Goal: Information Seeking & Learning: Learn about a topic

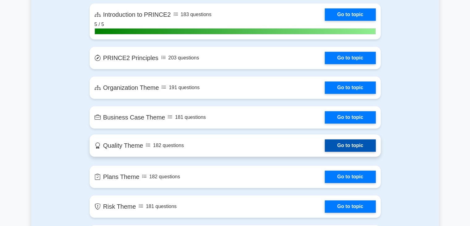
scroll to position [371, 0]
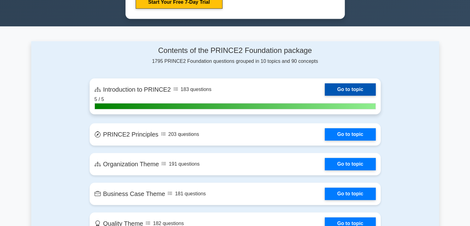
click at [344, 84] on link "Go to topic" at bounding box center [350, 89] width 51 height 12
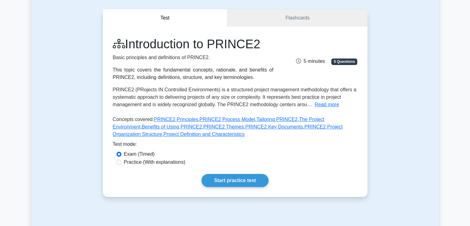
scroll to position [62, 0]
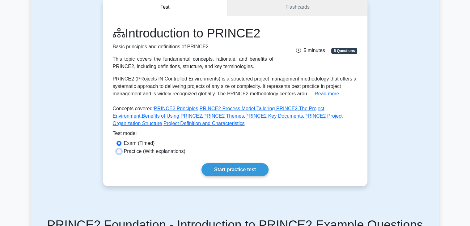
click at [118, 151] on input "Practice (With explanations)" at bounding box center [119, 151] width 5 height 5
radio input "true"
click at [240, 167] on link "Start practice test" at bounding box center [235, 169] width 67 height 13
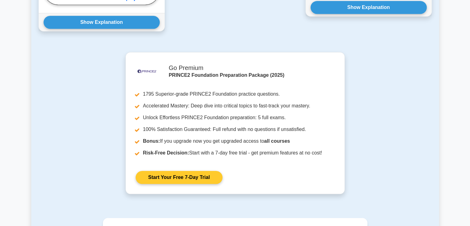
scroll to position [526, 0]
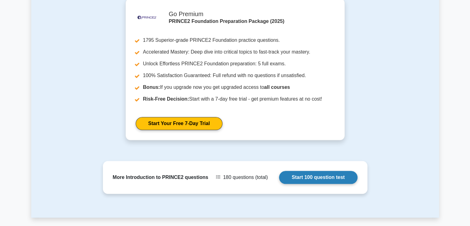
click at [325, 178] on link "Start 100 question test" at bounding box center [318, 177] width 79 height 13
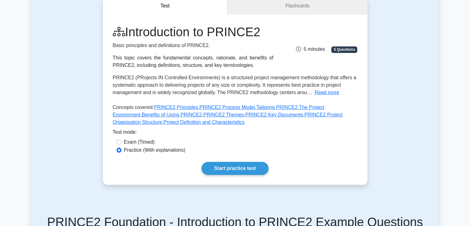
scroll to position [0, 0]
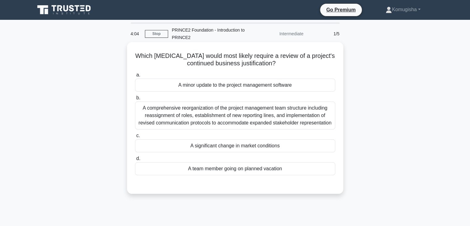
click at [183, 145] on div "A significant change in market conditions" at bounding box center [235, 145] width 200 height 13
click at [135, 138] on input "c. A significant change in market conditions" at bounding box center [135, 136] width 0 height 4
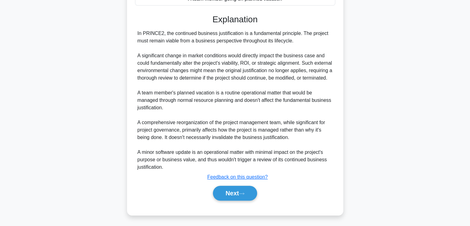
scroll to position [177, 0]
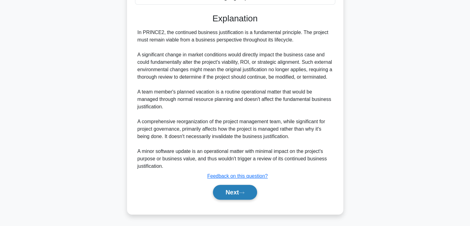
click at [227, 194] on button "Next" at bounding box center [235, 192] width 44 height 15
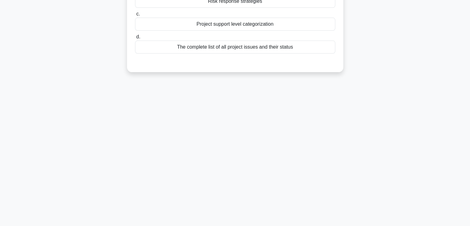
scroll to position [0, 0]
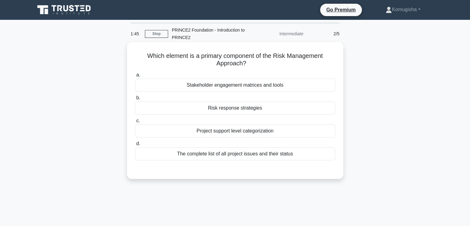
click at [227, 112] on div "Risk response strategies" at bounding box center [235, 107] width 200 height 13
click at [135, 100] on input "b. Risk response strategies" at bounding box center [135, 98] width 0 height 4
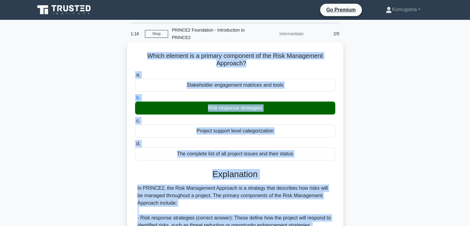
drag, startPoint x: 255, startPoint y: 167, endPoint x: 143, endPoint y: 53, distance: 159.4
click at [143, 53] on div "Which element is a primary component of the Risk Management Approach? .spinner_…" at bounding box center [236, 225] width 212 height 360
copy div "Which element is a primary component of the Risk Management Approach? .spinner_…"
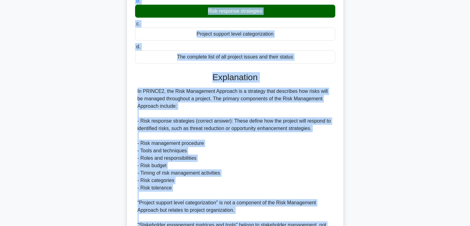
scroll to position [124, 0]
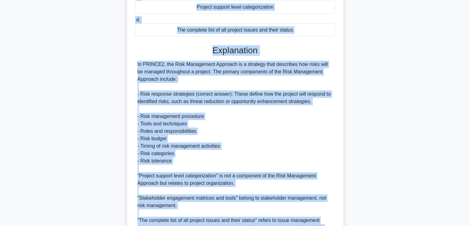
click at [237, 131] on div "In PRINCE2, the Risk Management Approach is a strategy that describes how risks…" at bounding box center [235, 150] width 195 height 178
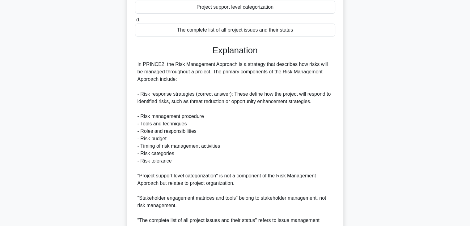
scroll to position [0, 0]
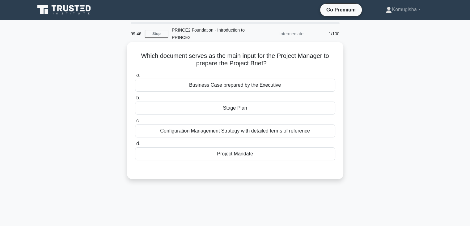
click at [233, 154] on div "Project Mandate" at bounding box center [235, 153] width 200 height 13
click at [135, 146] on input "d. Project Mandate" at bounding box center [135, 144] width 0 height 4
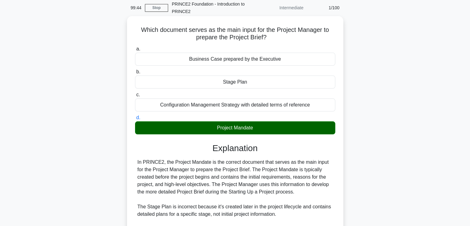
scroll to position [124, 0]
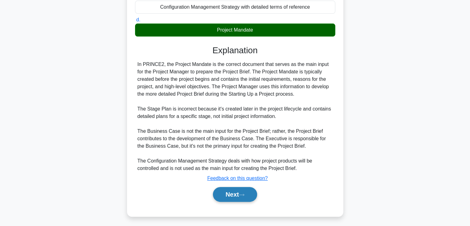
click at [228, 195] on button "Next" at bounding box center [235, 194] width 44 height 15
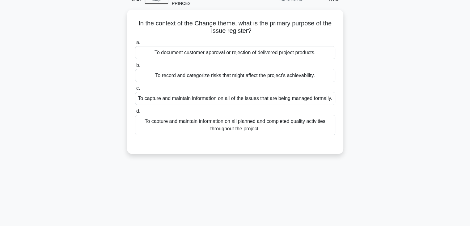
scroll to position [0, 0]
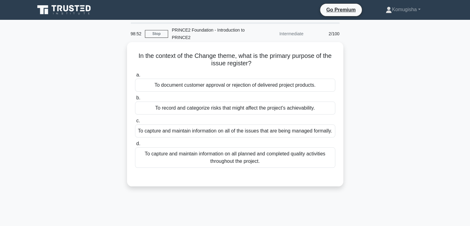
click at [234, 167] on div "To capture and maintain information on all planned and completed quality activi…" at bounding box center [235, 157] width 200 height 20
click at [135, 146] on input "d. To capture and maintain information on all planned and completed quality act…" at bounding box center [135, 144] width 0 height 4
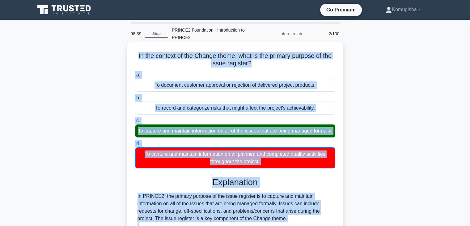
drag, startPoint x: 249, startPoint y: 154, endPoint x: 127, endPoint y: 45, distance: 163.2
click at [127, 45] on div "In the context of the Change theme, what is the primary purpose of the issue re…" at bounding box center [235, 172] width 216 height 261
copy div "In the context of the Change theme, what is the primary purpose of the issue re…"
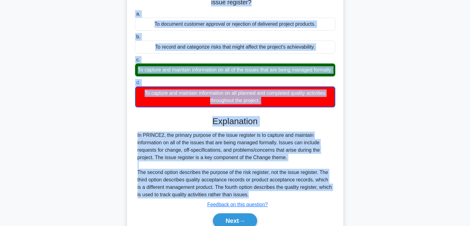
scroll to position [109, 0]
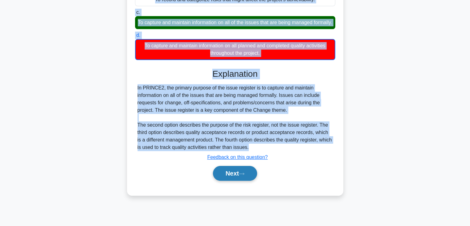
click at [231, 178] on button "Next" at bounding box center [235, 173] width 44 height 15
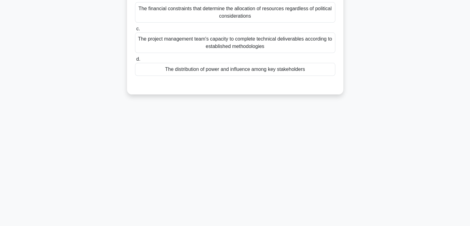
scroll to position [0, 0]
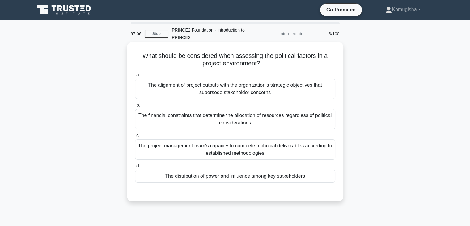
click at [221, 179] on div "The distribution of power and influence among key stakeholders" at bounding box center [235, 175] width 200 height 13
click at [135, 168] on input "d. The distribution of power and influence among key stakeholders" at bounding box center [135, 166] width 0 height 4
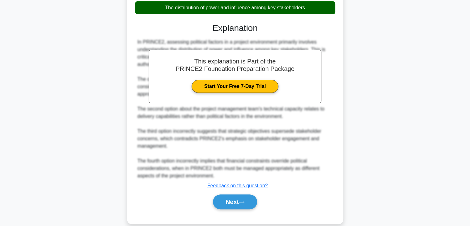
scroll to position [170, 0]
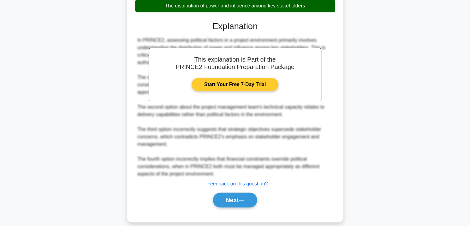
click at [232, 83] on link "Start Your Free 7-Day Trial" at bounding box center [235, 84] width 87 height 13
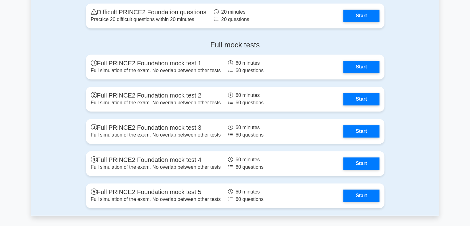
scroll to position [959, 0]
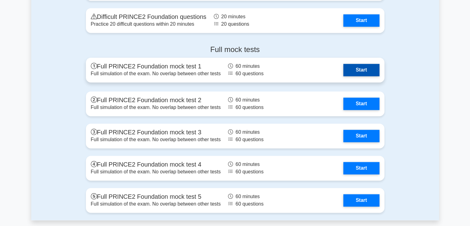
click at [358, 67] on link "Start" at bounding box center [362, 70] width 36 height 12
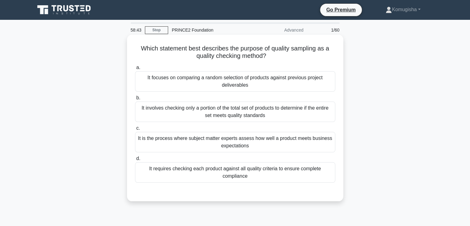
click at [221, 109] on div "It involves checking only a portion of the total set of products to determine i…" at bounding box center [235, 111] width 200 height 20
click at [135, 100] on input "b. It involves checking only a portion of the total set of products to determin…" at bounding box center [135, 98] width 0 height 4
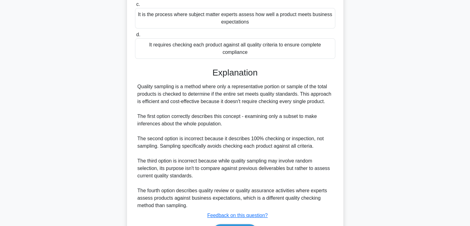
scroll to position [163, 0]
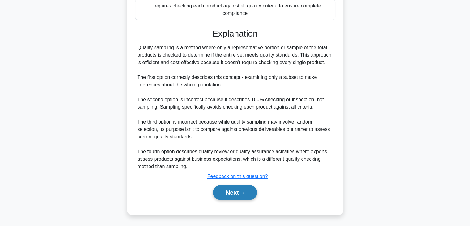
click at [231, 190] on button "Next" at bounding box center [235, 192] width 44 height 15
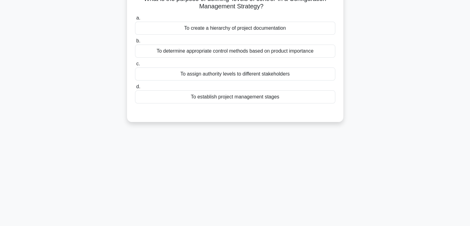
scroll to position [0, 0]
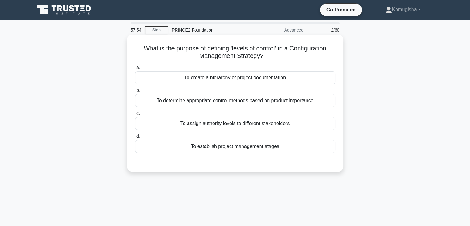
click at [209, 101] on div "To determine appropriate control methods based on product importance" at bounding box center [235, 100] width 200 height 13
click at [135, 92] on input "b. To determine appropriate control methods based on product importance" at bounding box center [135, 90] width 0 height 4
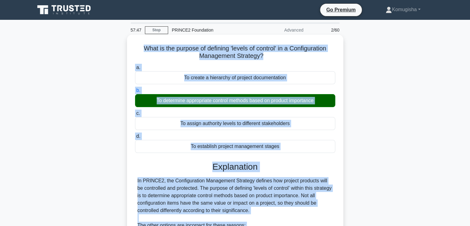
drag, startPoint x: 225, startPoint y: 166, endPoint x: 139, endPoint y: 46, distance: 148.0
click at [139, 46] on div "What is the purpose of defining 'levels of control' in a Configuration Manageme…" at bounding box center [236, 194] width 212 height 315
copy div "What is the purpose of defining 'levels of control' in a Configuration Manageme…"
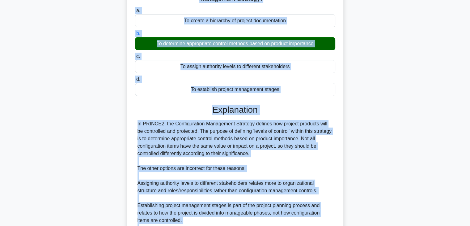
scroll to position [140, 0]
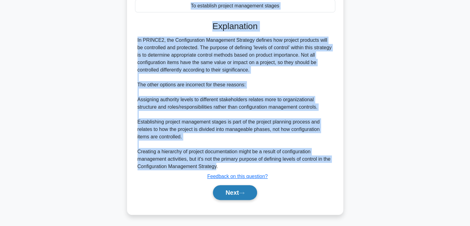
click at [228, 194] on button "Next" at bounding box center [235, 192] width 44 height 15
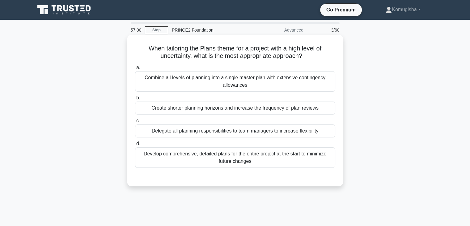
scroll to position [31, 0]
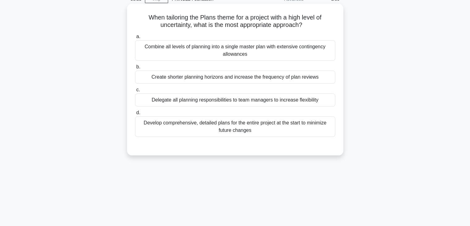
click at [245, 76] on div "Create shorter planning horizons and increase the frequency of plan reviews" at bounding box center [235, 77] width 200 height 13
click at [135, 69] on input "b. Create shorter planning horizons and increase the frequency of plan reviews" at bounding box center [135, 67] width 0 height 4
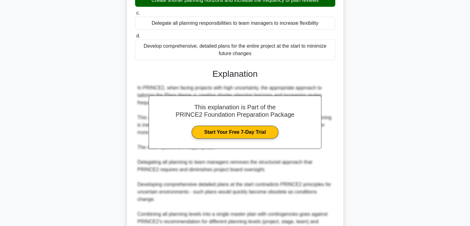
scroll to position [170, 0]
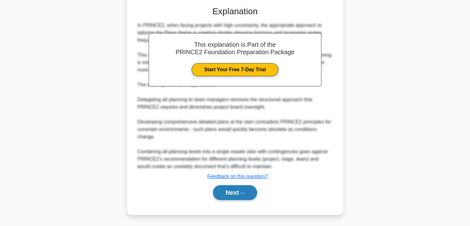
click at [229, 192] on button "Next" at bounding box center [235, 192] width 44 height 15
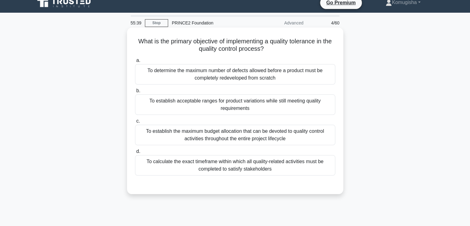
scroll to position [0, 0]
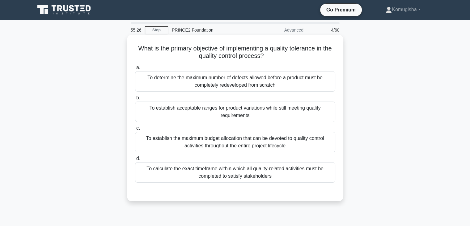
click at [242, 112] on div "To establish acceptable ranges for product variations while still meeting quali…" at bounding box center [235, 111] width 200 height 20
click at [135, 100] on input "b. To establish acceptable ranges for product variations while still meeting qu…" at bounding box center [135, 98] width 0 height 4
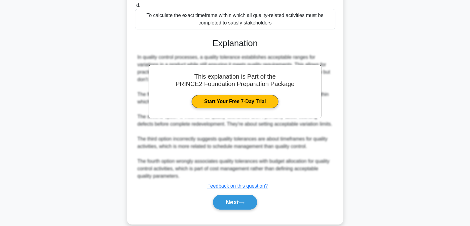
scroll to position [163, 0]
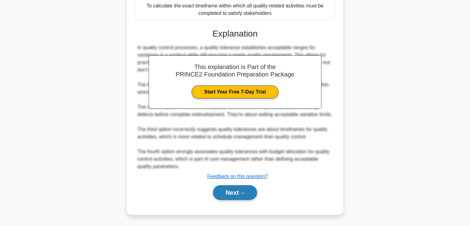
click at [226, 192] on button "Next" at bounding box center [235, 192] width 44 height 15
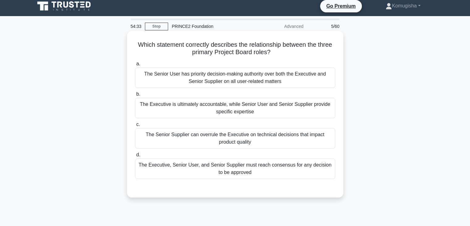
scroll to position [0, 0]
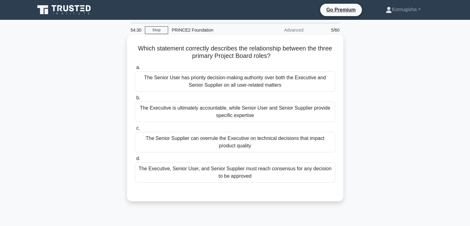
click at [214, 110] on div "The Executive is ultimately accountable, while Senior User and Senior Supplier …" at bounding box center [235, 111] width 200 height 20
click at [135, 100] on input "b. The Executive is ultimately accountable, while Senior User and Senior Suppli…" at bounding box center [135, 98] width 0 height 4
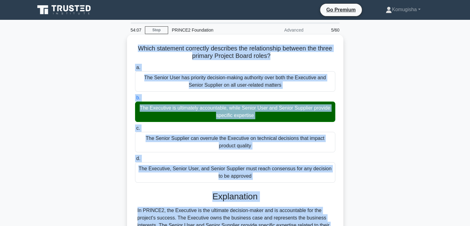
drag, startPoint x: 317, startPoint y: 165, endPoint x: 137, endPoint y: 45, distance: 216.1
click at [137, 45] on div "Which statement correctly describes the relationship between the three primary …" at bounding box center [236, 194] width 212 height 315
copy div "Which statement correctly describes the relationship between the three primary …"
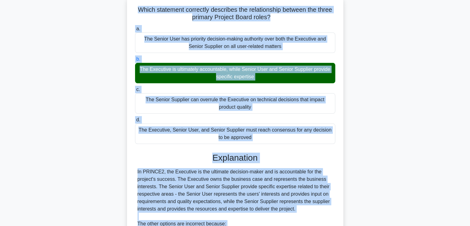
scroll to position [140, 0]
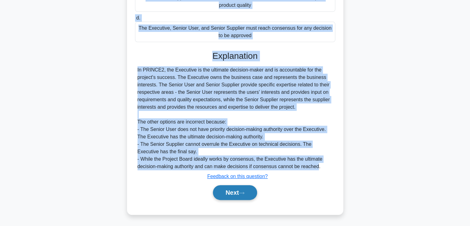
click at [229, 195] on button "Next" at bounding box center [235, 192] width 44 height 15
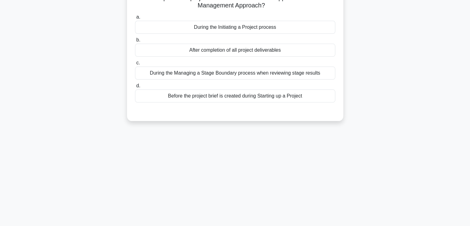
scroll to position [62, 0]
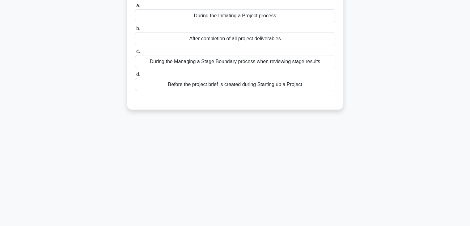
click at [233, 61] on div "During the Managing a Stage Boundary process when reviewing stage results" at bounding box center [235, 61] width 200 height 13
click at [135, 53] on input "c. During the Managing a Stage Boundary process when reviewing stage results" at bounding box center [135, 51] width 0 height 4
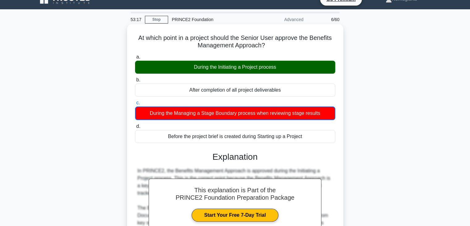
scroll to position [0, 0]
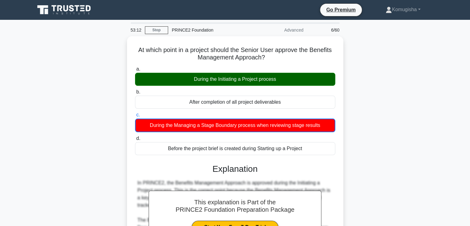
drag, startPoint x: 304, startPoint y: 146, endPoint x: 100, endPoint y: 49, distance: 226.3
click at [100, 49] on div "At which point in a project should the Senior User approve the Benefits Managem…" at bounding box center [235, 215] width 408 height 358
copy div "At which point in a project should the Senior User approve the Benefits Managem…"
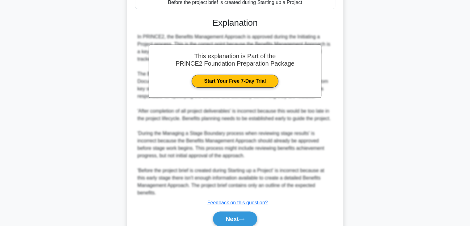
scroll to position [155, 0]
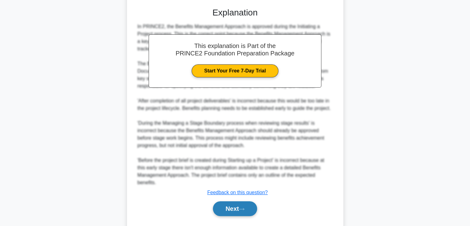
click at [228, 207] on button "Next" at bounding box center [235, 208] width 44 height 15
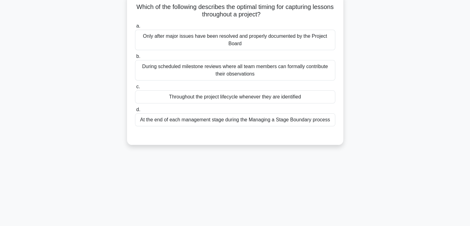
scroll to position [0, 0]
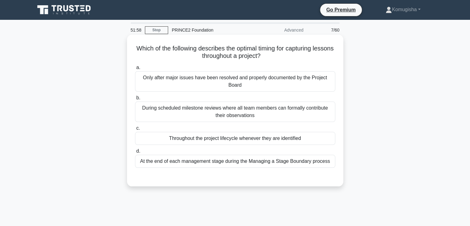
click at [229, 110] on div "During scheduled milestone reviews where all team members can formally contribu…" at bounding box center [235, 111] width 200 height 20
click at [135, 100] on input "b. During scheduled milestone reviews where all team members can formally contr…" at bounding box center [135, 98] width 0 height 4
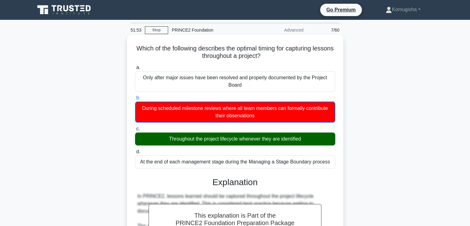
drag, startPoint x: 331, startPoint y: 162, endPoint x: 136, endPoint y: 52, distance: 224.1
click at [136, 52] on div "Which of the following describes the optimal timing for capturing lessons throu…" at bounding box center [236, 209] width 212 height 345
click at [308, 157] on div "At the end of each management stage during the Managing a Stage Boundary process" at bounding box center [235, 161] width 200 height 13
click at [135, 154] on input "d. At the end of each management stage during the Managing a Stage Boundary pro…" at bounding box center [135, 152] width 0 height 4
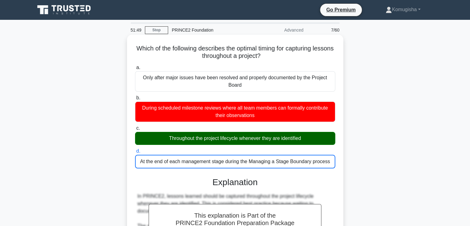
drag, startPoint x: 331, startPoint y: 160, endPoint x: 142, endPoint y: 43, distance: 222.3
click at [142, 43] on div "Which of the following describes the optimal timing for capturing lessons throu…" at bounding box center [236, 209] width 212 height 345
copy div "Which of the following describes the optimal timing for capturing lessons throu…"
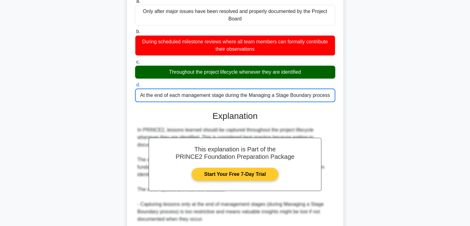
scroll to position [171, 0]
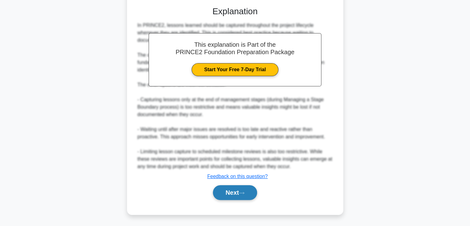
click at [229, 195] on button "Next" at bounding box center [235, 192] width 44 height 15
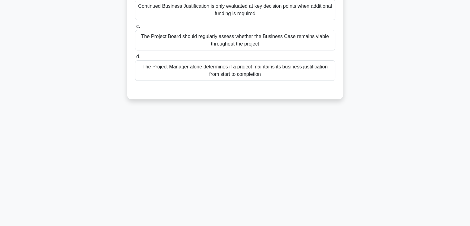
scroll to position [0, 0]
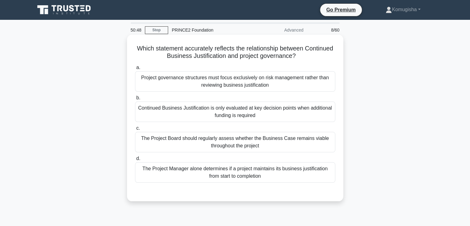
click at [250, 145] on div "The Project Board should regularly assess whether the Business Case remains via…" at bounding box center [235, 142] width 200 height 20
click at [135, 130] on input "c. The Project Board should regularly assess whether the Business Case remains …" at bounding box center [135, 128] width 0 height 4
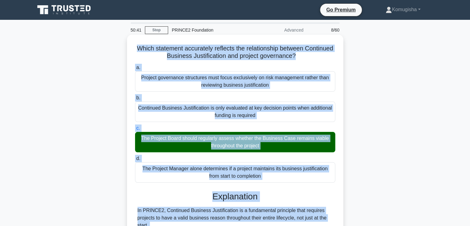
drag, startPoint x: 325, startPoint y: 175, endPoint x: 145, endPoint y: 49, distance: 219.2
click at [145, 49] on div "Which statement accurately reflects the relationship between Continued Business…" at bounding box center [236, 220] width 212 height 367
copy div "Which statement accurately reflects the relationship between Continued Business…"
click at [279, 198] on h3 "Explanation" at bounding box center [235, 196] width 193 height 11
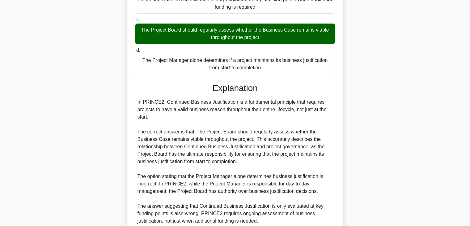
scroll to position [192, 0]
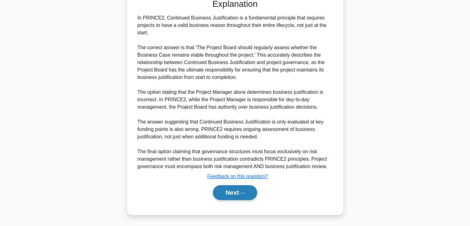
click at [224, 191] on button "Next" at bounding box center [235, 192] width 44 height 15
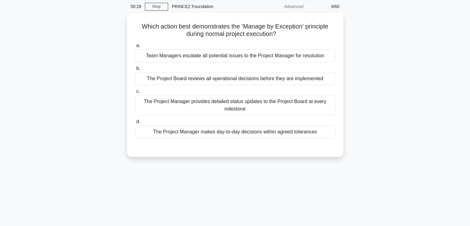
scroll to position [0, 0]
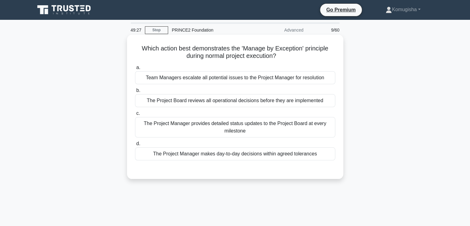
click at [206, 156] on div "The Project Manager makes day-to-day decisions within agreed tolerances" at bounding box center [235, 153] width 200 height 13
click at [135, 146] on input "d. The Project Manager makes day-to-day decisions within agreed tolerances" at bounding box center [135, 144] width 0 height 4
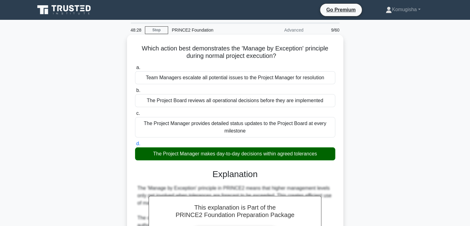
drag, startPoint x: 319, startPoint y: 154, endPoint x: 134, endPoint y: 50, distance: 212.4
click at [134, 50] on div "Which action best demonstrates the 'Manage by Exception' principle during norma…" at bounding box center [236, 187] width 212 height 300
copy div "Which action best demonstrates the 'Manage by Exception' principle during norma…"
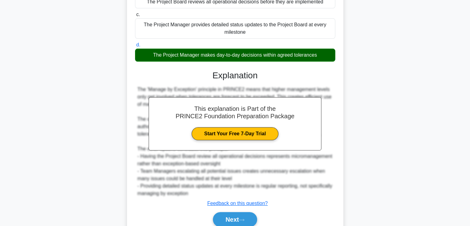
scroll to position [126, 0]
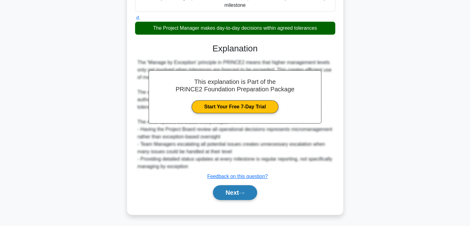
click at [231, 188] on button "Next" at bounding box center [235, 192] width 44 height 15
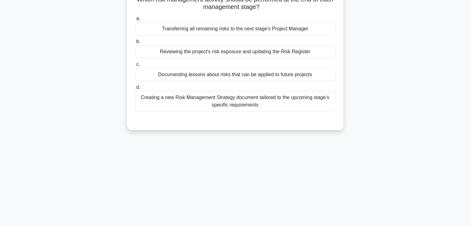
scroll to position [0, 0]
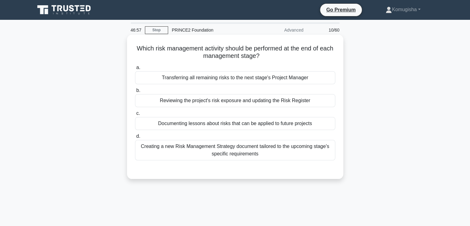
click at [237, 101] on div "Reviewing the project's risk exposure and updating the Risk Register" at bounding box center [235, 100] width 200 height 13
click at [135, 92] on input "b. Reviewing the project's risk exposure and updating the Risk Register" at bounding box center [135, 90] width 0 height 4
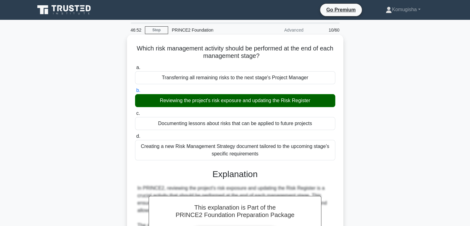
drag, startPoint x: 259, startPoint y: 153, endPoint x: 143, endPoint y: 49, distance: 156.2
click at [143, 49] on div "Which risk management activity should be performed at the end of each managemen…" at bounding box center [236, 198] width 212 height 323
copy div "Which risk management activity should be performed at the end of each managemen…"
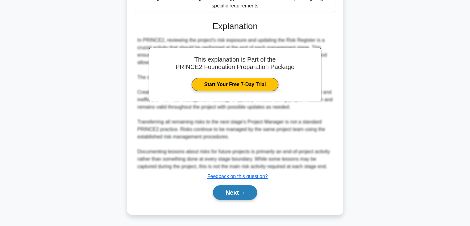
click at [225, 188] on button "Next" at bounding box center [235, 192] width 44 height 15
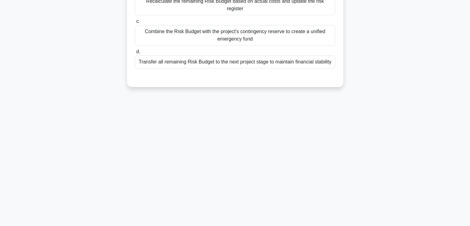
scroll to position [0, 0]
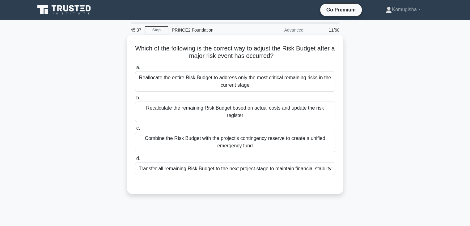
click at [230, 106] on div "Recalculate the remaining Risk Budget based on actual costs and update the risk…" at bounding box center [235, 111] width 200 height 20
click at [135, 100] on input "b. Recalculate the remaining Risk Budget based on actual costs and update the r…" at bounding box center [135, 98] width 0 height 4
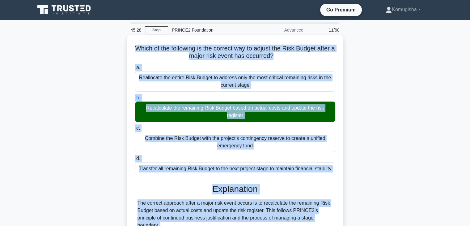
drag, startPoint x: 331, startPoint y: 166, endPoint x: 140, endPoint y: 47, distance: 224.2
click at [140, 47] on div "Which of the following is the correct way to adjust the Risk Budget after a maj…" at bounding box center [236, 217] width 212 height 360
copy div "Which of the following is the correct way to adjust the Risk Budget after a maj…"
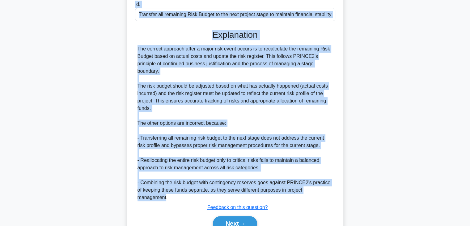
scroll to position [177, 0]
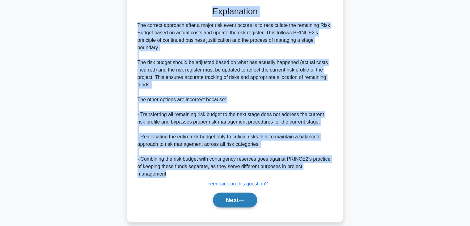
click at [234, 193] on button "Next" at bounding box center [235, 199] width 44 height 15
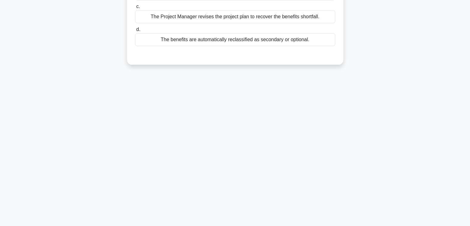
scroll to position [0, 0]
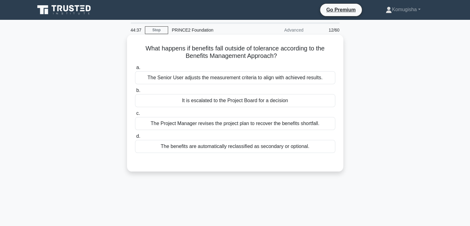
click at [236, 100] on div "It is escalated to the Project Board for a decision" at bounding box center [235, 100] width 200 height 13
click at [135, 92] on input "b. It is escalated to the Project Board for a decision" at bounding box center [135, 90] width 0 height 4
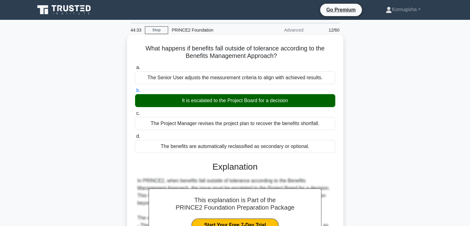
drag, startPoint x: 309, startPoint y: 146, endPoint x: 145, endPoint y: 48, distance: 191.4
click at [145, 48] on div "What happens if benefits fall outside of tolerance according to the Benefits Ma…" at bounding box center [236, 176] width 212 height 278
copy div "What happens if benefits fall outside of tolerance according to the Benefits Ma…"
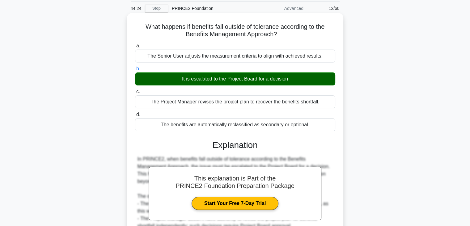
scroll to position [109, 0]
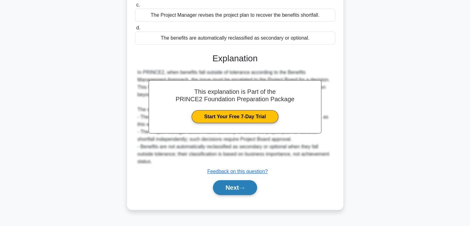
click at [225, 187] on button "Next" at bounding box center [235, 187] width 44 height 15
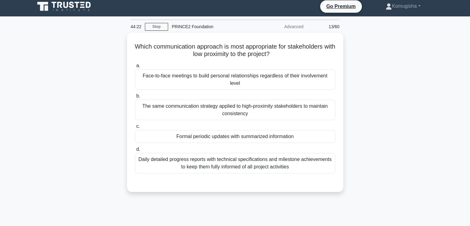
scroll to position [0, 0]
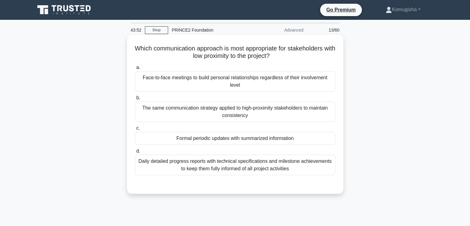
click at [235, 137] on div "Formal periodic updates with summarized information" at bounding box center [235, 138] width 200 height 13
click at [135, 130] on input "c. Formal periodic updates with summarized information" at bounding box center [135, 128] width 0 height 4
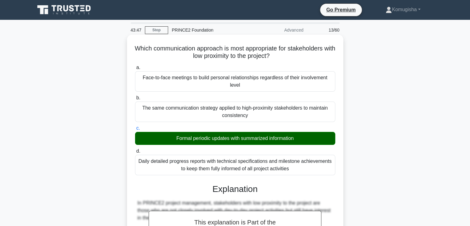
drag, startPoint x: 293, startPoint y: 169, endPoint x: 133, endPoint y: 47, distance: 200.9
click at [133, 47] on div "Which communication approach is most appropriate for stakeholders with low prox…" at bounding box center [236, 220] width 212 height 367
copy div "Which communication approach is most appropriate for stakeholders with low prox…"
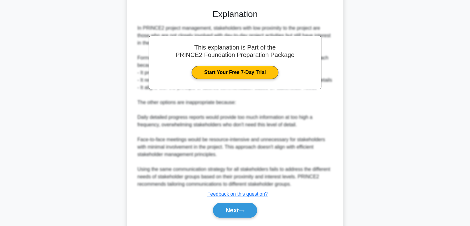
scroll to position [192, 0]
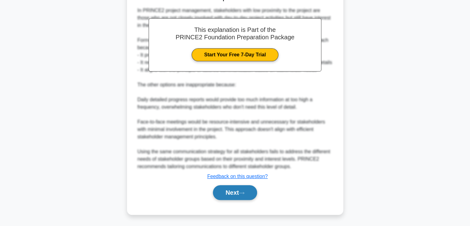
click at [227, 192] on button "Next" at bounding box center [235, 192] width 44 height 15
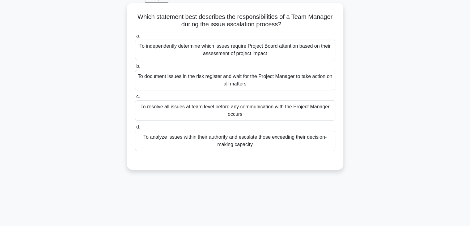
scroll to position [0, 0]
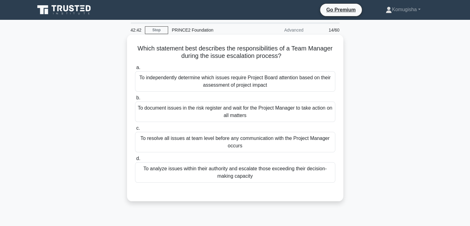
click at [216, 169] on div "To analyze issues within their authority and escalate those exceeding their dec…" at bounding box center [235, 172] width 200 height 20
click at [135, 160] on input "d. To analyze issues within their authority and escalate those exceeding their …" at bounding box center [135, 158] width 0 height 4
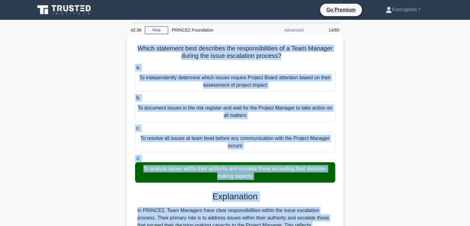
drag, startPoint x: 238, startPoint y: 169, endPoint x: 136, endPoint y: 47, distance: 158.4
click at [136, 47] on div "Which statement best describes the responsibilities of a Team Manager during th…" at bounding box center [236, 228] width 212 height 382
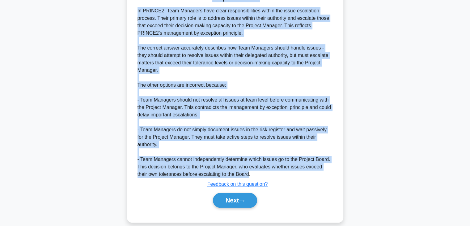
scroll to position [207, 0]
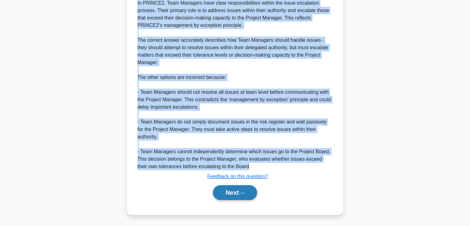
click at [223, 190] on button "Next" at bounding box center [235, 192] width 44 height 15
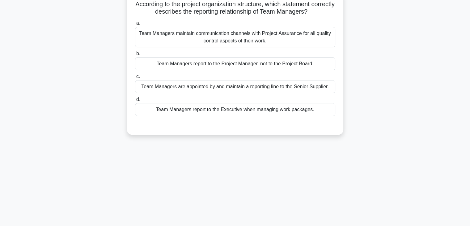
scroll to position [0, 0]
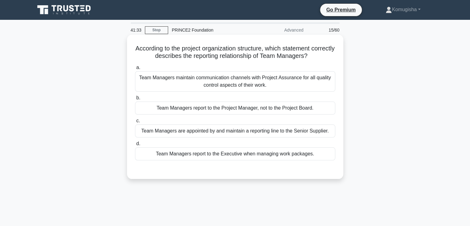
click at [226, 110] on div "Team Managers report to the Project Manager, not to the Project Board." at bounding box center [235, 107] width 200 height 13
click at [135, 100] on input "b. Team Managers report to the Project Manager, not to the Project Board." at bounding box center [135, 98] width 0 height 4
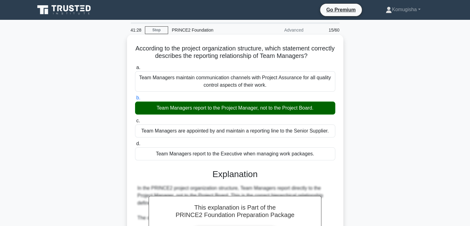
drag, startPoint x: 312, startPoint y: 154, endPoint x: 133, endPoint y: 51, distance: 206.6
click at [133, 51] on div "According to the project organization structure, which statement correctly desc…" at bounding box center [236, 194] width 212 height 315
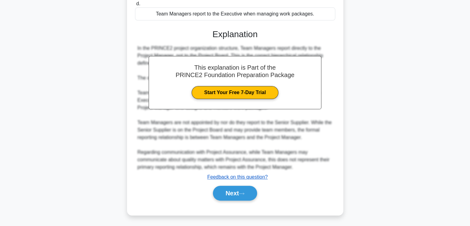
scroll to position [140, 0]
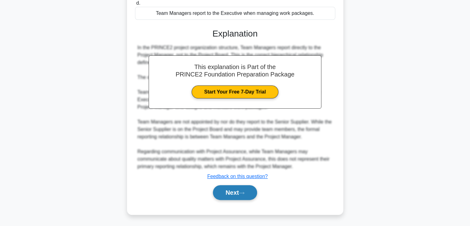
click at [224, 193] on button "Next" at bounding box center [235, 192] width 44 height 15
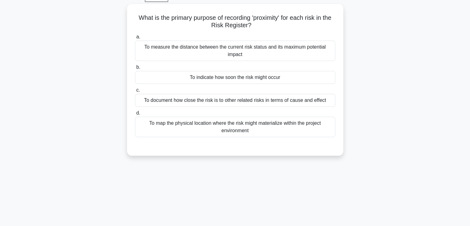
scroll to position [0, 0]
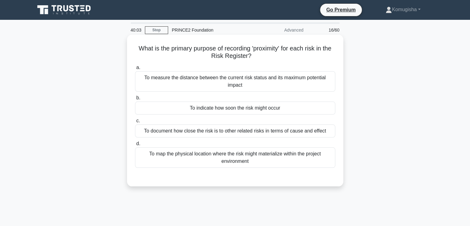
click at [227, 132] on div "To document how close the risk is to other related risks in terms of cause and …" at bounding box center [235, 130] width 200 height 13
click at [135, 123] on input "c. To document how close the risk is to other related risks in terms of cause a…" at bounding box center [135, 121] width 0 height 4
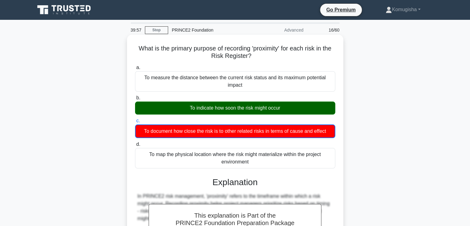
drag, startPoint x: 250, startPoint y: 161, endPoint x: 140, endPoint y: 49, distance: 157.2
click at [140, 49] on div "What is the primary purpose of recording 'proximity' for each risk in the Risk …" at bounding box center [236, 172] width 212 height 271
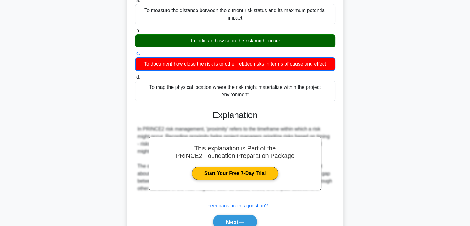
scroll to position [109, 0]
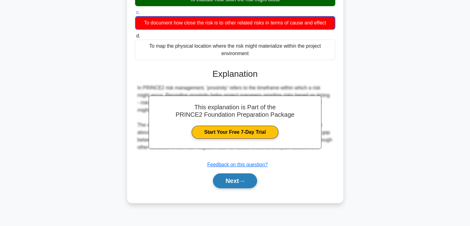
click at [224, 174] on button "Next" at bounding box center [235, 180] width 44 height 15
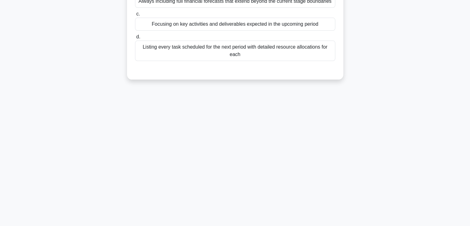
scroll to position [0, 0]
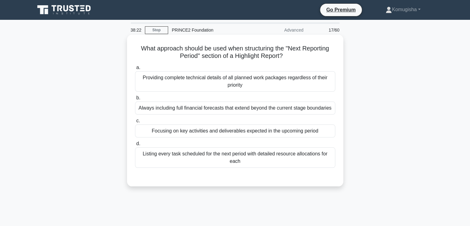
click at [209, 157] on div "Listing every task scheduled for the next period with detailed resource allocat…" at bounding box center [235, 157] width 200 height 20
click at [135, 146] on input "d. Listing every task scheduled for the next period with detailed resource allo…" at bounding box center [135, 144] width 0 height 4
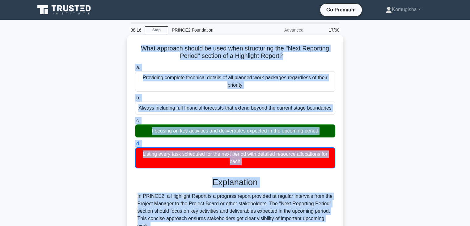
drag, startPoint x: 183, startPoint y: 167, endPoint x: 136, endPoint y: 48, distance: 127.8
click at [136, 48] on div "What approach should be used when structuring the "Next Reporting Period" secti…" at bounding box center [236, 198] width 212 height 323
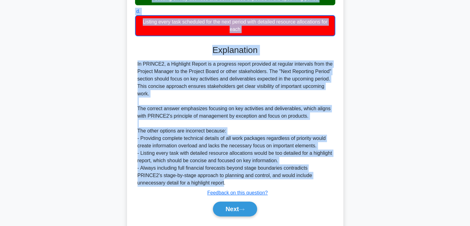
scroll to position [148, 0]
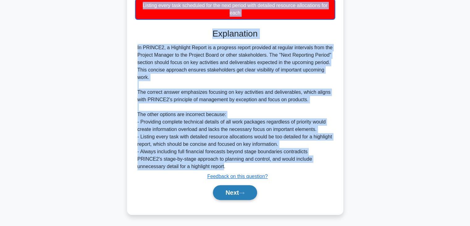
click at [229, 191] on button "Next" at bounding box center [235, 192] width 44 height 15
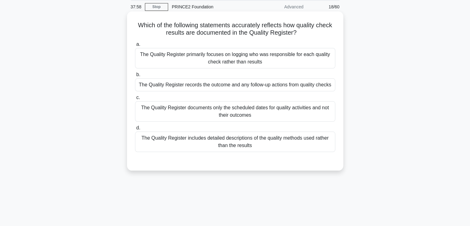
scroll to position [0, 0]
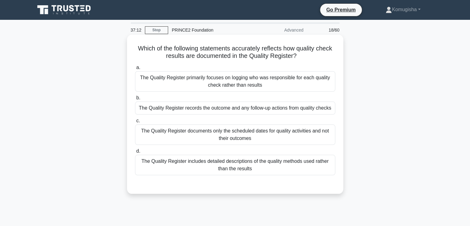
click at [216, 109] on div "The Quality Register records the outcome and any follow-up actions from quality…" at bounding box center [235, 107] width 200 height 13
click at [135, 100] on input "b. The Quality Register records the outcome and any follow-up actions from qual…" at bounding box center [135, 98] width 0 height 4
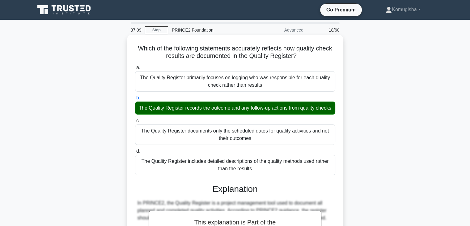
drag, startPoint x: 256, startPoint y: 177, endPoint x: 136, endPoint y: 48, distance: 176.8
click at [136, 48] on div "Which of the following statements accurately reflects how quality check results…" at bounding box center [236, 205] width 212 height 337
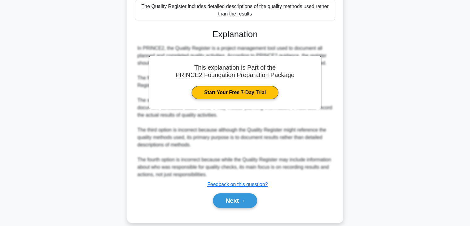
scroll to position [170, 0]
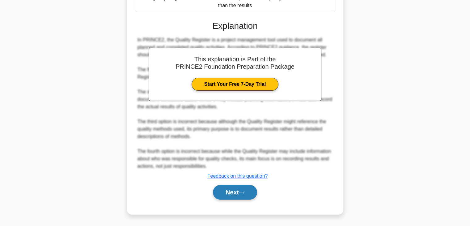
click at [225, 191] on button "Next" at bounding box center [235, 192] width 44 height 15
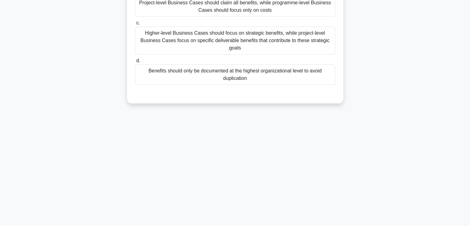
scroll to position [0, 0]
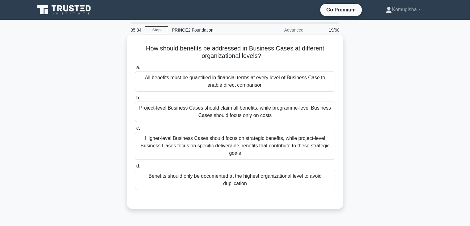
click at [225, 145] on div "Higher-level Business Cases should focus on strategic benefits, while project-l…" at bounding box center [235, 146] width 200 height 28
click at [135, 130] on input "c. Higher-level Business Cases should focus on strategic benefits, while projec…" at bounding box center [135, 128] width 0 height 4
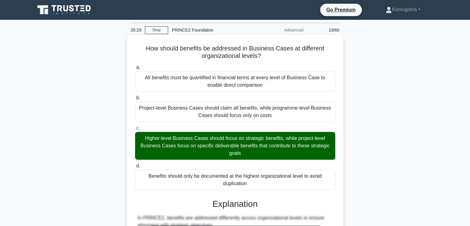
drag, startPoint x: 247, startPoint y: 91, endPoint x: 142, endPoint y: 45, distance: 114.7
click at [142, 45] on div "How should benefits be addressed in Business Cases at different organizational …" at bounding box center [236, 224] width 212 height 374
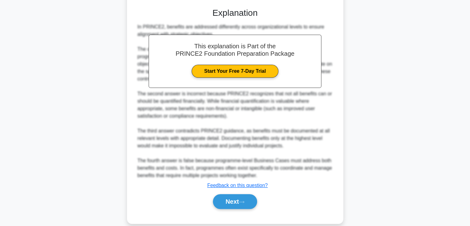
scroll to position [200, 0]
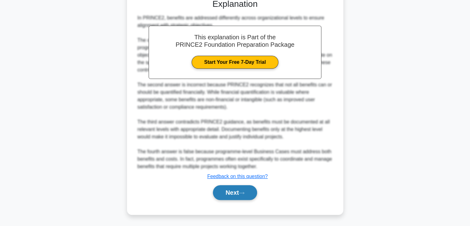
click at [228, 188] on button "Next" at bounding box center [235, 192] width 44 height 15
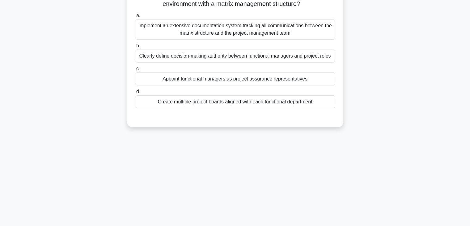
scroll to position [0, 0]
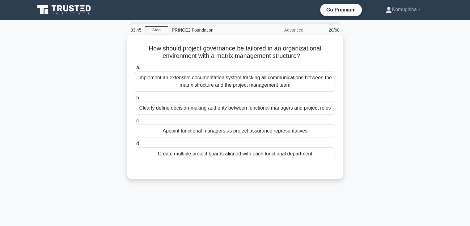
click at [230, 109] on div "Clearly define decision-making authority between functional managers and projec…" at bounding box center [235, 107] width 200 height 13
click at [135, 100] on input "b. Clearly define decision-making authority between functional managers and pro…" at bounding box center [135, 98] width 0 height 4
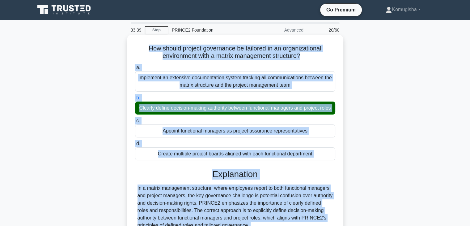
drag, startPoint x: 164, startPoint y: 167, endPoint x: 143, endPoint y: 49, distance: 120.1
click at [143, 49] on div "How should project governance be tailored in an organizational environment with…" at bounding box center [236, 187] width 212 height 300
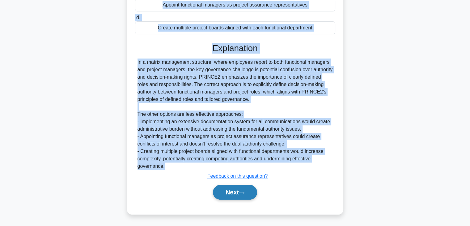
click at [237, 193] on button "Next" at bounding box center [235, 192] width 44 height 15
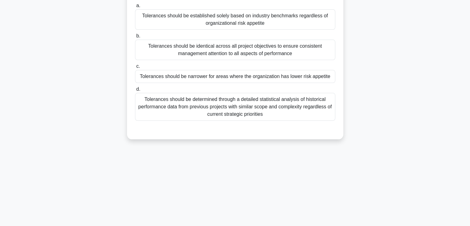
scroll to position [31, 0]
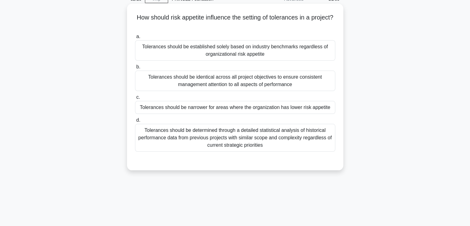
click at [231, 140] on div "Tolerances should be determined through a detailed statistical analysis of hist…" at bounding box center [235, 138] width 200 height 28
click at [135, 122] on input "d. Tolerances should be determined through a detailed statistical analysis of h…" at bounding box center [135, 120] width 0 height 4
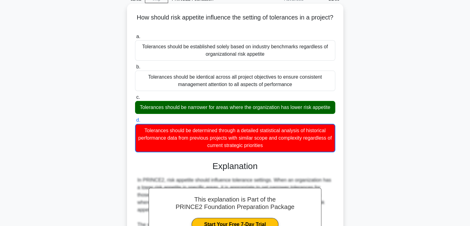
drag, startPoint x: 269, startPoint y: 145, endPoint x: 145, endPoint y: 14, distance: 179.8
click at [145, 14] on div "How should risk appetite influence the setting of tolerances in a project? .spi…" at bounding box center [236, 175] width 212 height 338
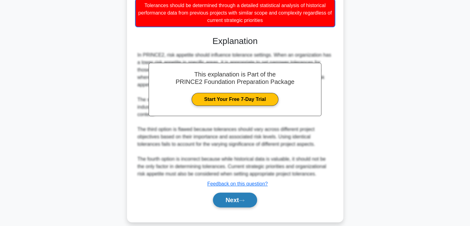
click at [229, 192] on button "Next" at bounding box center [235, 199] width 44 height 15
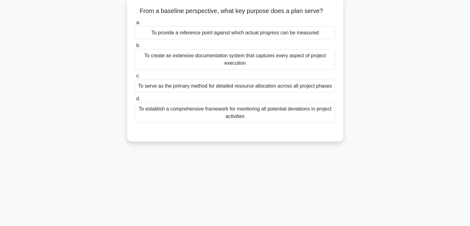
scroll to position [0, 0]
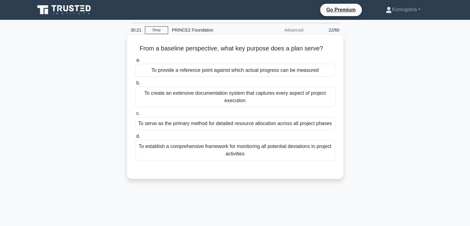
click at [223, 96] on div "To create an extensive documentation system that captures every aspect of proje…" at bounding box center [235, 97] width 200 height 20
click at [135, 85] on input "b. To create an extensive documentation system that captures every aspect of pr…" at bounding box center [135, 83] width 0 height 4
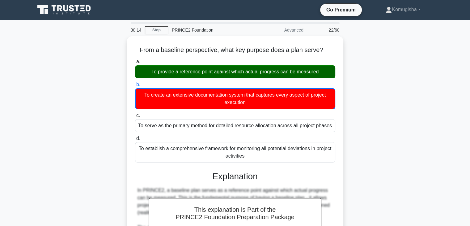
drag, startPoint x: 246, startPoint y: 153, endPoint x: 126, endPoint y: 49, distance: 159.3
click at [126, 49] on div "From a baseline perspective, what key purpose does a plan serve? .spinner_0XTQ{…" at bounding box center [235, 207] width 408 height 343
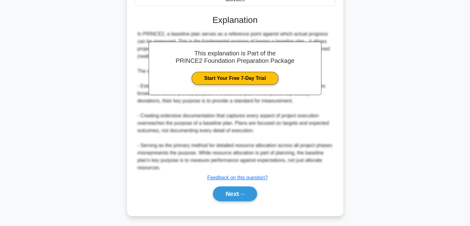
scroll to position [156, 0]
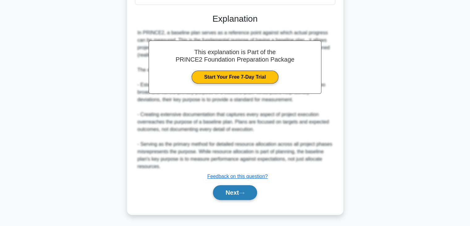
click at [230, 191] on button "Next" at bounding box center [235, 192] width 44 height 15
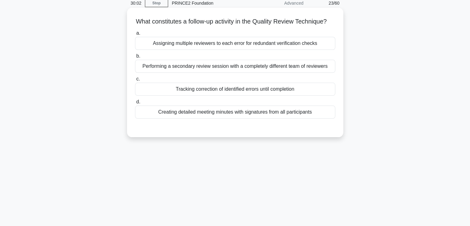
scroll to position [0, 0]
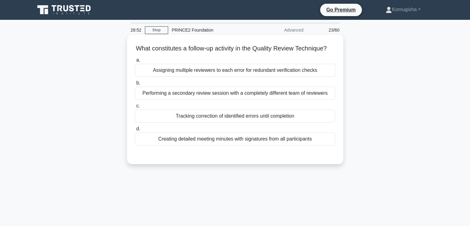
click at [217, 122] on div "Tracking correction of identified errors until completion" at bounding box center [235, 115] width 200 height 13
click at [135, 108] on input "c. Tracking correction of identified errors until completion" at bounding box center [135, 106] width 0 height 4
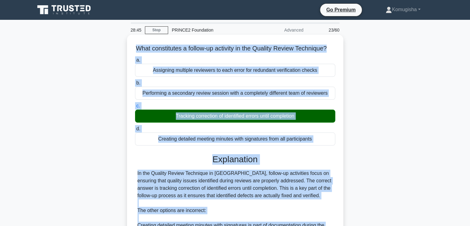
drag, startPoint x: 252, startPoint y: 165, endPoint x: 131, endPoint y: 46, distance: 169.5
click at [131, 46] on div "What constitutes a follow-up activity in the Quality Review Technique? .spinner…" at bounding box center [236, 194] width 212 height 315
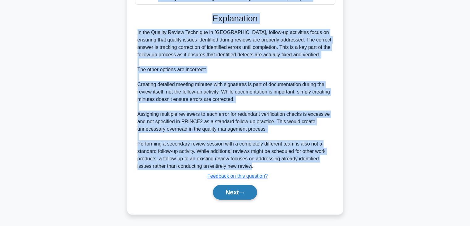
click at [230, 190] on button "Next" at bounding box center [235, 192] width 44 height 15
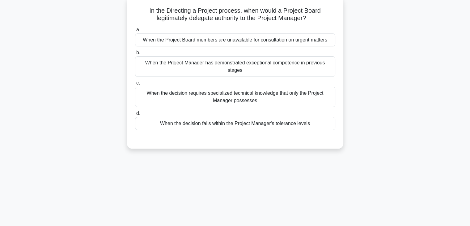
scroll to position [0, 0]
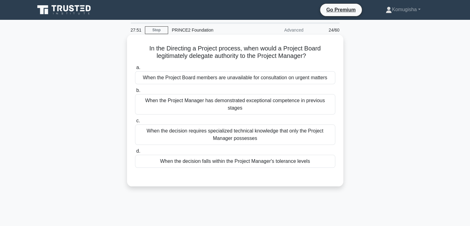
click at [211, 155] on div "When the decision falls within the Project Manager's tolerance levels" at bounding box center [235, 161] width 200 height 13
click at [135, 153] on input "d. When the decision falls within the Project Manager's tolerance levels" at bounding box center [135, 151] width 0 height 4
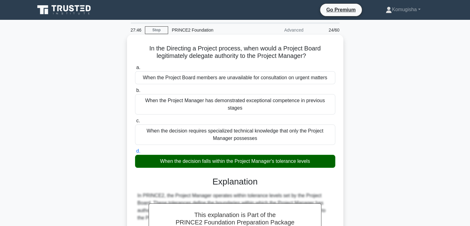
drag, startPoint x: 313, startPoint y: 153, endPoint x: 142, endPoint y: 48, distance: 200.4
click at [142, 48] on div "In the Directing a Project process, when would a Project Board legitimately del…" at bounding box center [236, 220] width 212 height 367
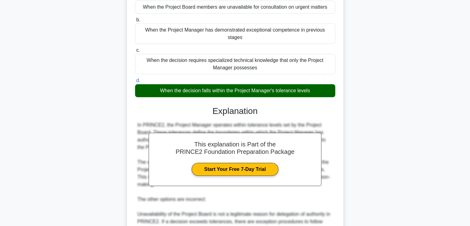
scroll to position [155, 0]
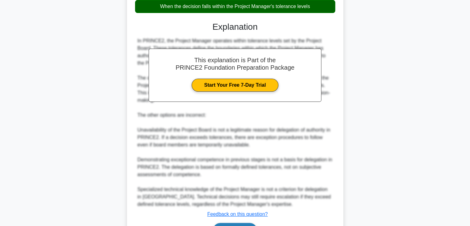
click at [232, 223] on button "Next" at bounding box center [235, 230] width 44 height 15
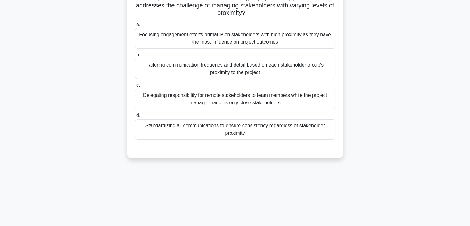
scroll to position [0, 0]
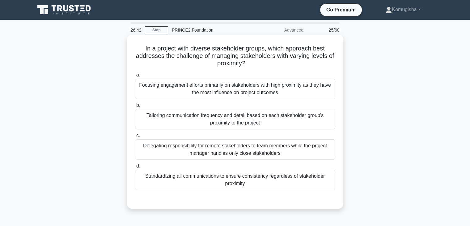
click at [245, 119] on div "Tailoring communication frequency and detail based on each stakeholder group's …" at bounding box center [235, 119] width 200 height 20
click at [135, 107] on input "b. Tailoring communication frequency and detail based on each stakeholder group…" at bounding box center [135, 105] width 0 height 4
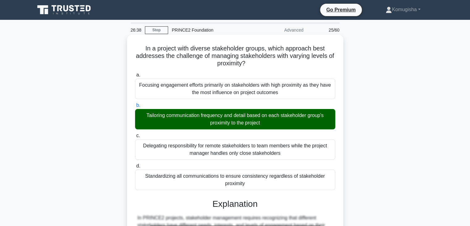
drag, startPoint x: 247, startPoint y: 185, endPoint x: 135, endPoint y: 50, distance: 175.7
click at [135, 50] on div "In a project with diverse stakeholder groups, which approach best addresses the…" at bounding box center [236, 202] width 212 height 330
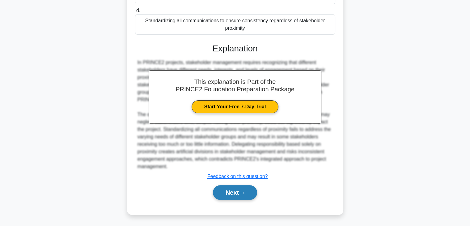
click at [217, 191] on button "Next" at bounding box center [235, 192] width 44 height 15
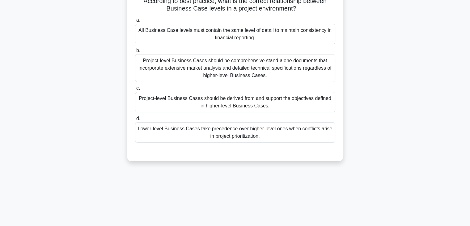
scroll to position [0, 0]
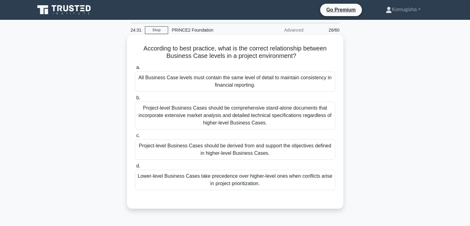
click at [220, 151] on div "Project-level Business Cases should be derived from and support the objectives …" at bounding box center [235, 149] width 200 height 20
click at [135, 138] on input "c. Project-level Business Cases should be derived from and support the objectiv…" at bounding box center [135, 136] width 0 height 4
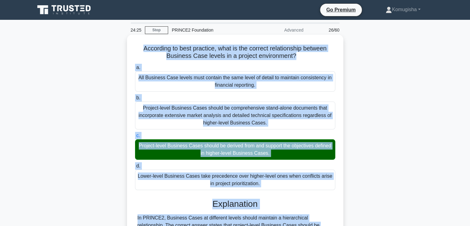
drag, startPoint x: 177, startPoint y: 167, endPoint x: 137, endPoint y: 50, distance: 124.2
click at [137, 50] on div "According to best practice, what is the correct relationship between Business C…" at bounding box center [236, 209] width 212 height 345
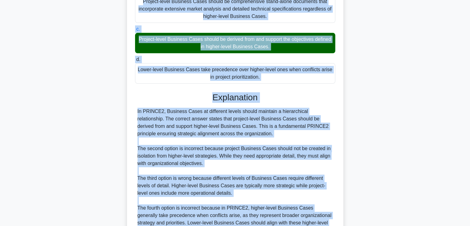
scroll to position [170, 0]
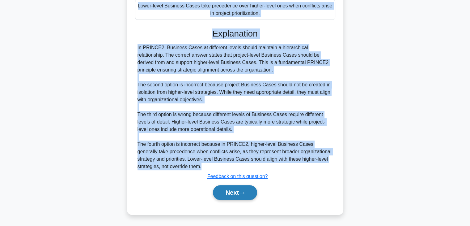
click at [235, 188] on button "Next" at bounding box center [235, 192] width 44 height 15
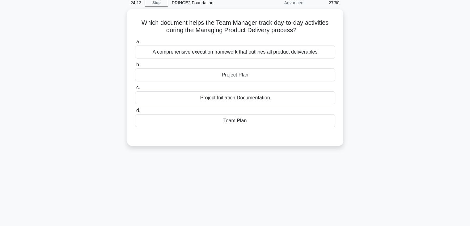
scroll to position [0, 0]
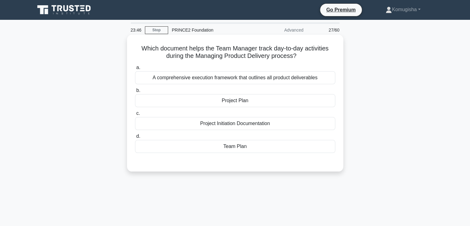
click at [233, 148] on div "Team Plan" at bounding box center [235, 146] width 200 height 13
click at [135, 138] on input "d. Team Plan" at bounding box center [135, 136] width 0 height 4
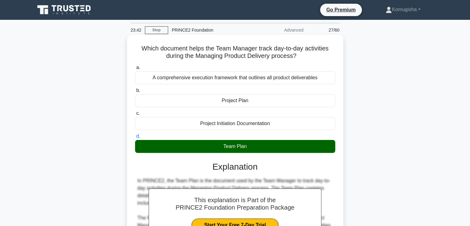
drag, startPoint x: 248, startPoint y: 146, endPoint x: 137, endPoint y: 47, distance: 148.0
click at [137, 47] on div "Which document helps the Team Manager track day-to-day activities during the Ma…" at bounding box center [236, 183] width 212 height 293
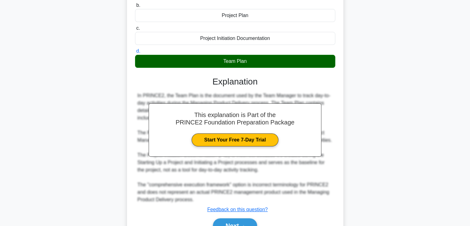
scroll to position [126, 0]
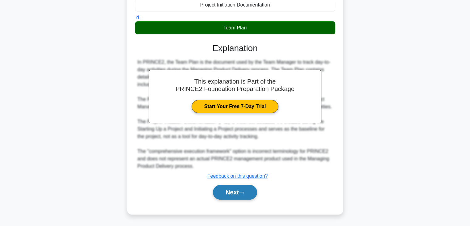
click at [234, 190] on button "Next" at bounding box center [235, 192] width 44 height 15
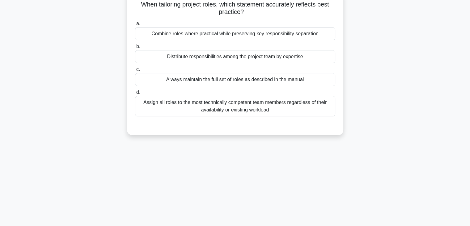
scroll to position [0, 0]
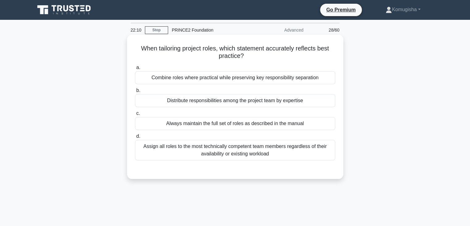
click at [206, 80] on div "Combine roles where practical while preserving key responsibility separation" at bounding box center [235, 77] width 200 height 13
click at [135, 70] on input "a. Combine roles where practical while preserving key responsibility separation" at bounding box center [135, 68] width 0 height 4
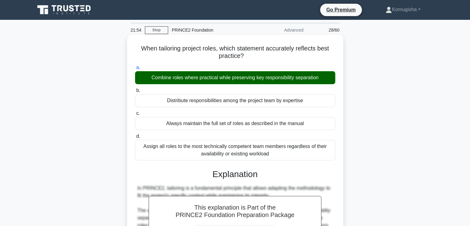
drag, startPoint x: 271, startPoint y: 154, endPoint x: 138, endPoint y: 49, distance: 169.3
click at [138, 49] on div "When tailoring project roles, which statement accurately reflects best practice…" at bounding box center [236, 205] width 212 height 337
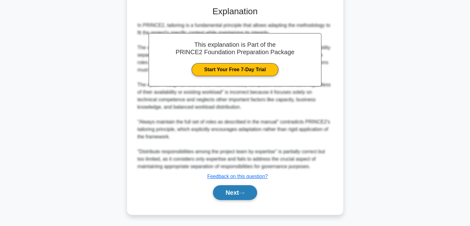
click at [224, 192] on button "Next" at bounding box center [235, 192] width 44 height 15
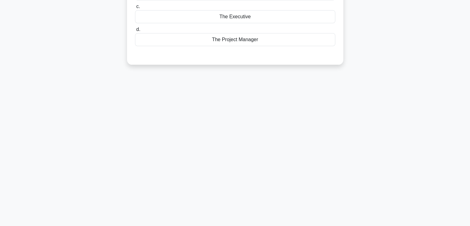
scroll to position [0, 0]
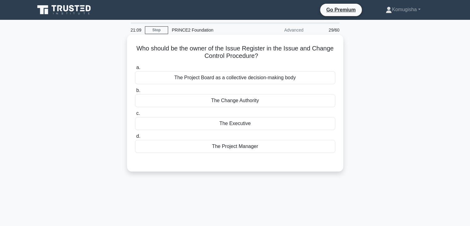
click at [233, 101] on div "The Change Authority" at bounding box center [235, 100] width 200 height 13
click at [135, 92] on input "b. The Change Authority" at bounding box center [135, 90] width 0 height 4
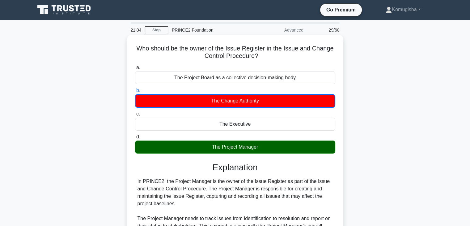
drag, startPoint x: 260, startPoint y: 148, endPoint x: 134, endPoint y: 48, distance: 160.8
click at [134, 48] on div "Who should be the owner of the Issue Register in the Issue and Change Control P…" at bounding box center [236, 191] width 212 height 308
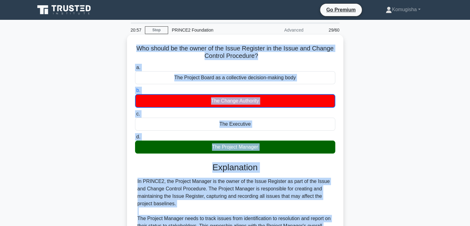
drag, startPoint x: 304, startPoint y: 167, endPoint x: 136, endPoint y: 47, distance: 205.8
click at [136, 47] on div "Who should be the owner of the Issue Register in the Issue and Change Control P…" at bounding box center [236, 191] width 212 height 308
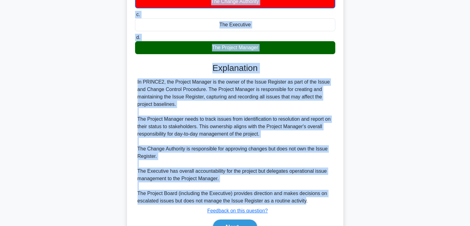
scroll to position [134, 0]
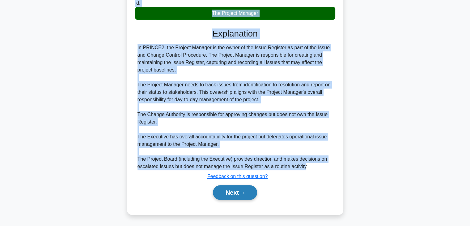
click at [233, 189] on button "Next" at bounding box center [235, 192] width 44 height 15
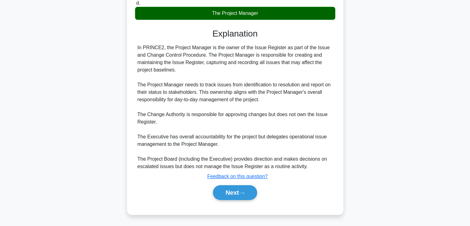
click at [195, 182] on div "Explanation In PRINCE2, the Project Manager is the owner of the Issue Register …" at bounding box center [235, 115] width 200 height 174
click at [227, 193] on button "Next" at bounding box center [235, 192] width 44 height 15
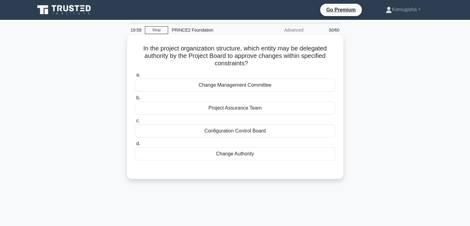
click at [239, 84] on div "Change Management Committee" at bounding box center [235, 85] width 200 height 13
click at [135, 77] on input "a. Change Management Committee" at bounding box center [135, 75] width 0 height 4
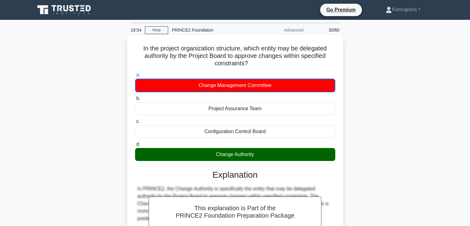
drag, startPoint x: 256, startPoint y: 155, endPoint x: 135, endPoint y: 49, distance: 161.3
click at [135, 49] on div "In the project organization structure, which entity may be delegated authority …" at bounding box center [236, 180] width 212 height 286
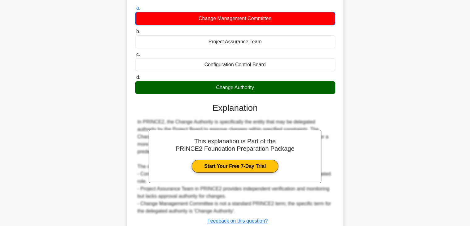
scroll to position [111, 0]
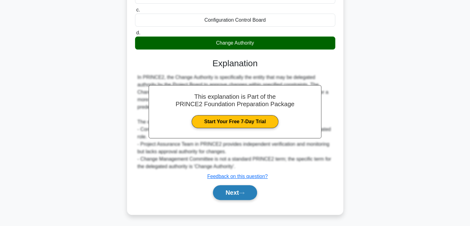
click at [226, 191] on button "Next" at bounding box center [235, 192] width 44 height 15
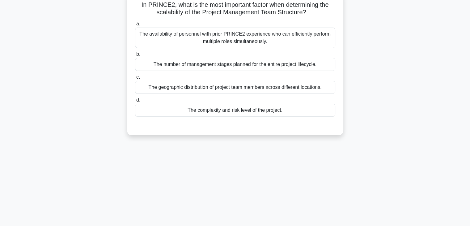
scroll to position [0, 0]
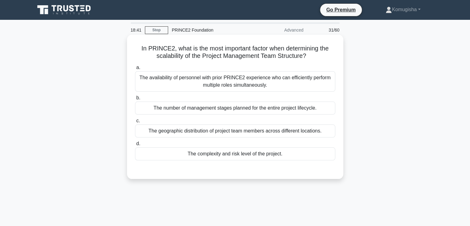
click at [213, 108] on div "The number of management stages planned for the entire project lifecycle." at bounding box center [235, 107] width 200 height 13
click at [135, 100] on input "b. The number of management stages planned for the entire project lifecycle." at bounding box center [135, 98] width 0 height 4
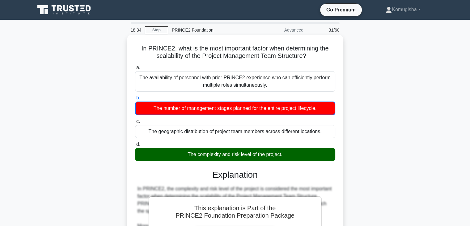
drag, startPoint x: 288, startPoint y: 154, endPoint x: 138, endPoint y: 49, distance: 183.7
click at [138, 49] on div "In PRINCE2, what is the most important factor when determining the scalability …" at bounding box center [236, 209] width 212 height 345
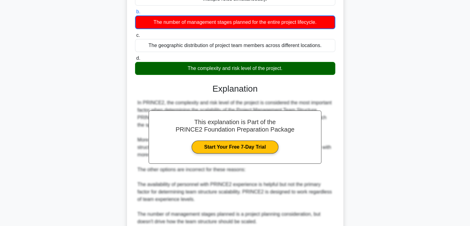
scroll to position [171, 0]
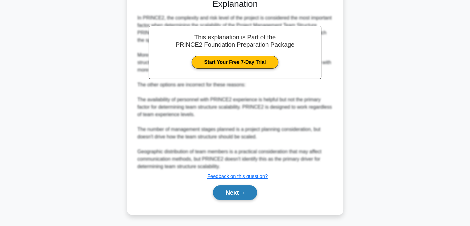
click at [226, 191] on button "Next" at bounding box center [235, 192] width 44 height 15
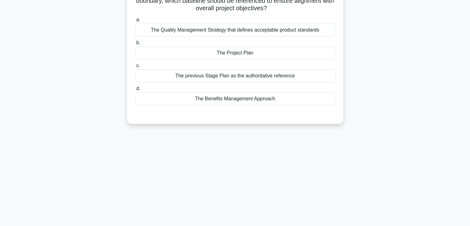
scroll to position [0, 0]
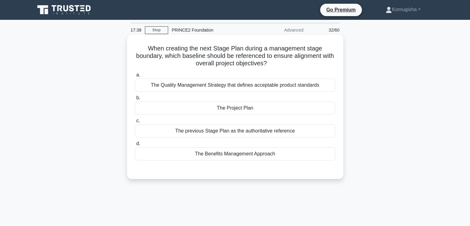
click at [224, 129] on div "The previous Stage Plan as the authoritative reference" at bounding box center [235, 130] width 200 height 13
click at [135, 123] on input "c. The previous Stage Plan as the authoritative reference" at bounding box center [135, 121] width 0 height 4
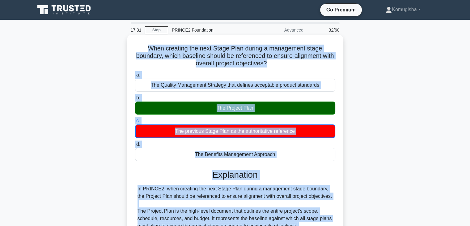
drag, startPoint x: 266, startPoint y: 167, endPoint x: 143, endPoint y: 47, distance: 171.2
click at [143, 47] on div "When creating the next Stage Plan during a management stage boundary, which bas…" at bounding box center [236, 206] width 212 height 338
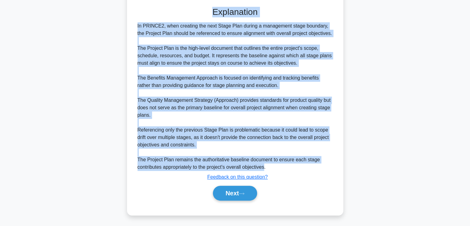
scroll to position [163, 0]
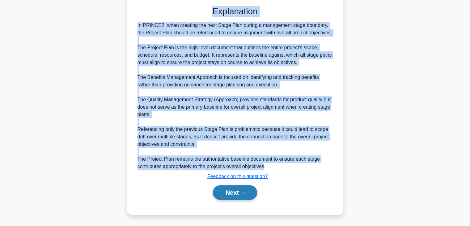
click at [224, 191] on button "Next" at bounding box center [235, 192] width 44 height 15
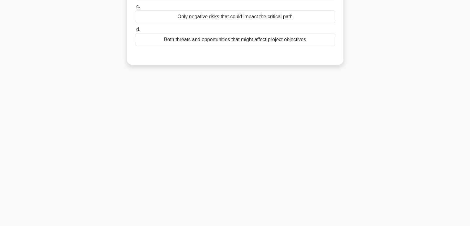
scroll to position [0, 0]
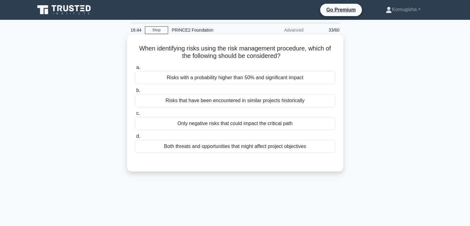
click at [240, 101] on div "Risks that have been encountered in similar projects historically" at bounding box center [235, 100] width 200 height 13
click at [135, 92] on input "b. Risks that have been encountered in similar projects historically" at bounding box center [135, 90] width 0 height 4
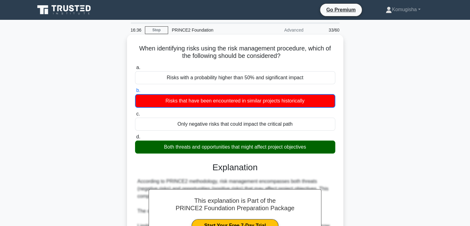
drag, startPoint x: 310, startPoint y: 147, endPoint x: 132, endPoint y: 49, distance: 203.3
click at [132, 49] on div "When identifying risks using the risk management procedure, which of the follow…" at bounding box center [236, 191] width 212 height 308
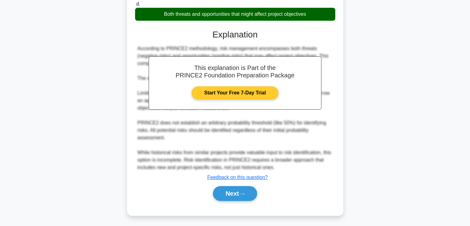
scroll to position [134, 0]
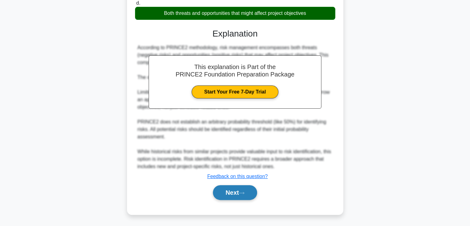
click at [231, 193] on button "Next" at bounding box center [235, 192] width 44 height 15
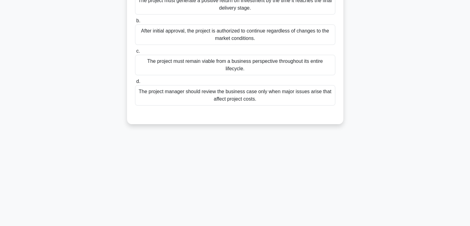
scroll to position [0, 0]
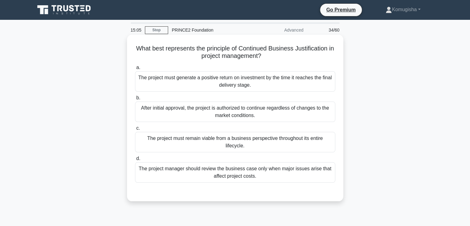
click at [235, 140] on div "The project must remain viable from a business perspective throughout its entir…" at bounding box center [235, 142] width 200 height 20
click at [135, 130] on input "c. The project must remain viable from a business perspective throughout its en…" at bounding box center [135, 128] width 0 height 4
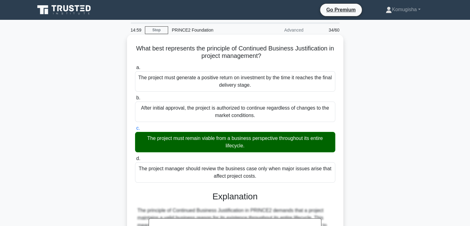
drag, startPoint x: 260, startPoint y: 177, endPoint x: 139, endPoint y: 47, distance: 178.3
click at [139, 47] on div "What best represents the principle of Continued Business Justification in proje…" at bounding box center [236, 217] width 212 height 360
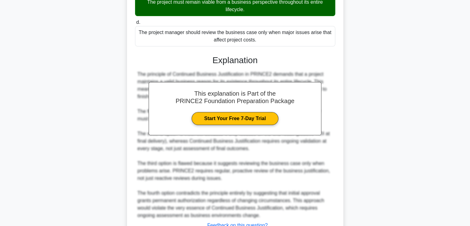
scroll to position [185, 0]
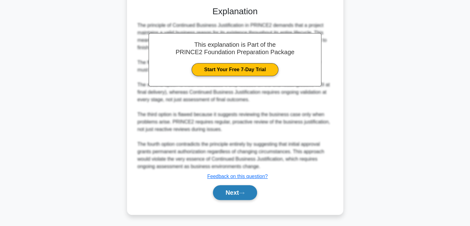
click at [230, 192] on button "Next" at bounding box center [235, 192] width 44 height 15
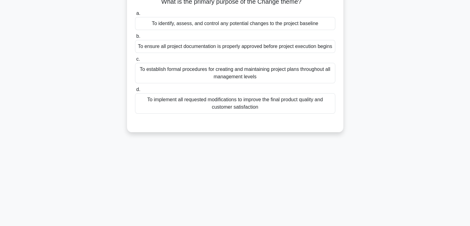
scroll to position [0, 0]
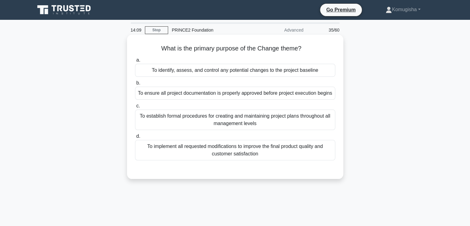
click at [255, 71] on div "To identify, assess, and control any potential changes to the project baseline" at bounding box center [235, 70] width 200 height 13
click at [135, 62] on input "a. To identify, assess, and control any potential changes to the project baseli…" at bounding box center [135, 60] width 0 height 4
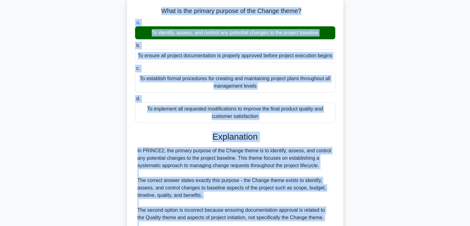
scroll to position [19, 0]
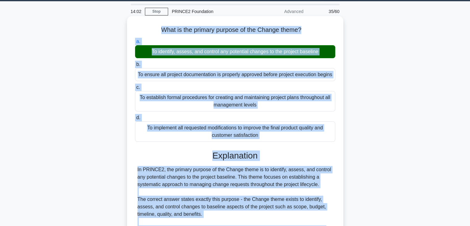
drag, startPoint x: 331, startPoint y: 166, endPoint x: 156, endPoint y: 28, distance: 222.8
click at [156, 28] on div "What is the primary purpose of the Change theme? .spinner_0XTQ{transform-origin…" at bounding box center [236, 180] width 212 height 323
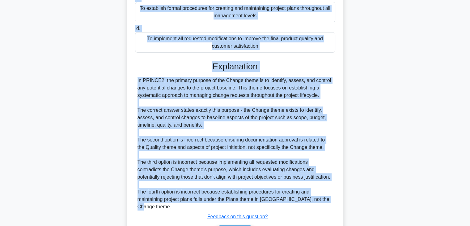
scroll to position [148, 0]
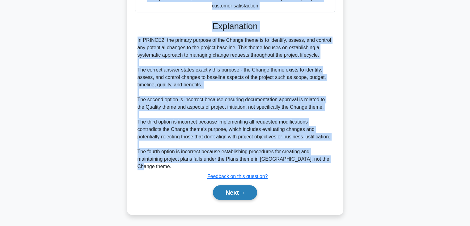
click at [225, 193] on button "Next" at bounding box center [235, 192] width 44 height 15
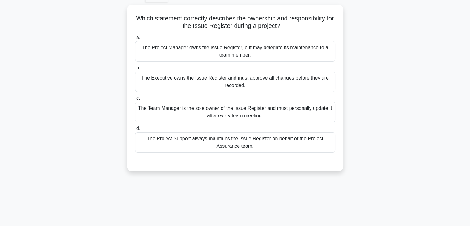
scroll to position [0, 0]
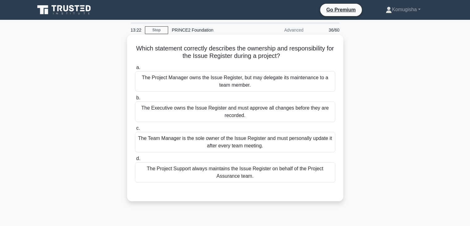
click at [185, 80] on div "The Project Manager owns the Issue Register, but may delegate its maintenance t…" at bounding box center [235, 81] width 200 height 20
click at [135, 70] on input "a. The Project Manager owns the Issue Register, but may delegate its maintenanc…" at bounding box center [135, 68] width 0 height 4
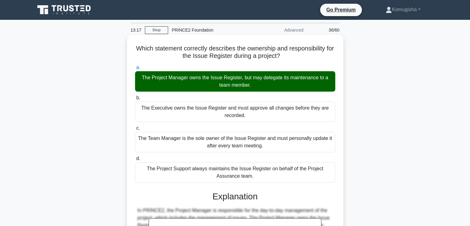
drag, startPoint x: 254, startPoint y: 176, endPoint x: 139, endPoint y: 49, distance: 172.1
click at [139, 49] on div "Which statement correctly describes the ownership and responsibility for the Is…" at bounding box center [236, 213] width 212 height 352
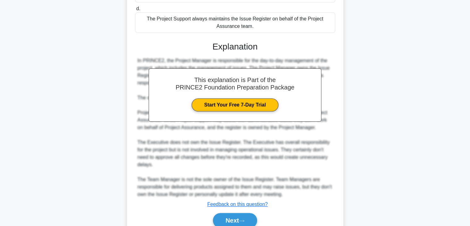
scroll to position [170, 0]
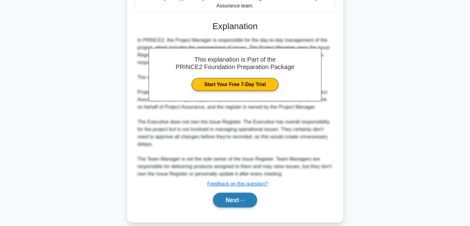
click at [227, 196] on button "Next" at bounding box center [235, 199] width 44 height 15
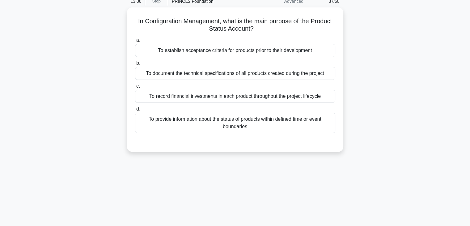
scroll to position [0, 0]
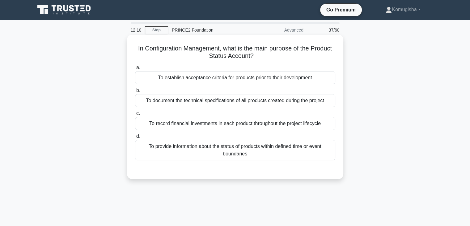
click at [227, 151] on div "To provide information about the status of products within defined time or even…" at bounding box center [235, 150] width 200 height 20
click at [135, 138] on input "d. To provide information about the status of products within defined time or e…" at bounding box center [135, 136] width 0 height 4
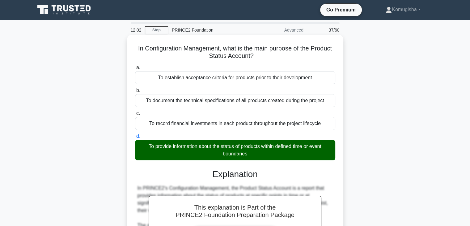
drag, startPoint x: 249, startPoint y: 154, endPoint x: 132, endPoint y: 50, distance: 156.4
click at [132, 50] on div "In Configuration Management, what is the main purpose of the Product Status Acc…" at bounding box center [236, 191] width 212 height 308
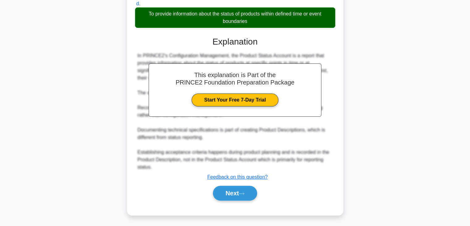
scroll to position [133, 0]
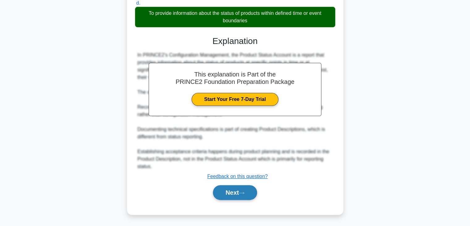
click at [227, 192] on button "Next" at bounding box center [235, 192] width 44 height 15
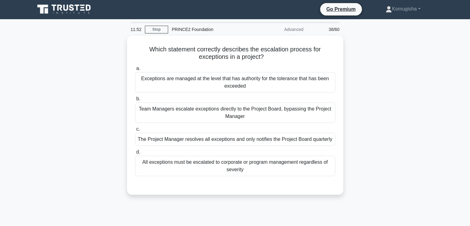
scroll to position [0, 0]
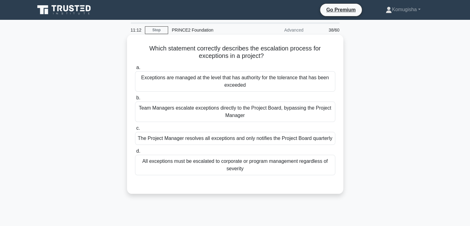
click at [160, 82] on div "Exceptions are managed at the level that has authority for the tolerance that h…" at bounding box center [235, 81] width 200 height 20
click at [135, 70] on input "a. Exceptions are managed at the level that has authority for the tolerance tha…" at bounding box center [135, 68] width 0 height 4
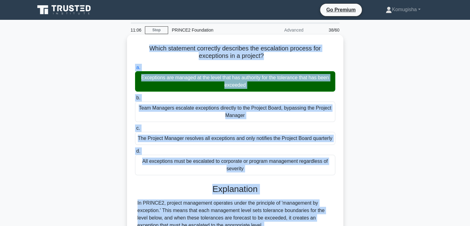
drag, startPoint x: 290, startPoint y: 165, endPoint x: 143, endPoint y: 48, distance: 188.1
click at [143, 48] on div "Which statement correctly describes the escalation process for exceptions in a …" at bounding box center [236, 213] width 212 height 352
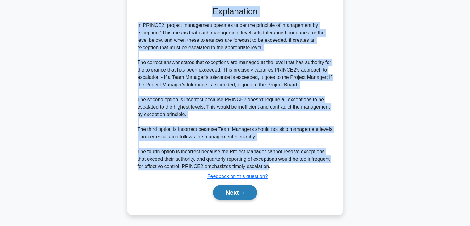
click at [224, 191] on button "Next" at bounding box center [235, 192] width 44 height 15
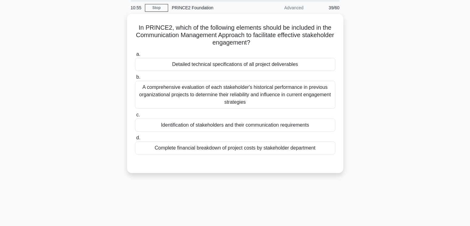
scroll to position [0, 0]
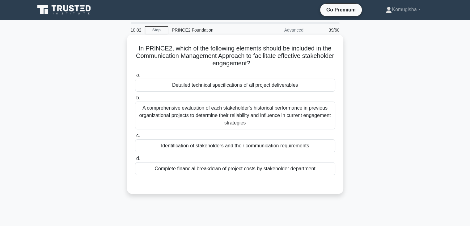
click at [182, 147] on div "Identification of stakeholders and their communication requirements" at bounding box center [235, 145] width 200 height 13
click at [135, 138] on input "c. Identification of stakeholders and their communication requirements" at bounding box center [135, 136] width 0 height 4
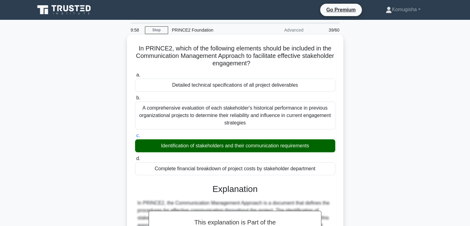
drag, startPoint x: 319, startPoint y: 168, endPoint x: 134, endPoint y: 51, distance: 219.0
click at [134, 51] on div "In PRINCE2, which of the following elements should be included in the Communica…" at bounding box center [236, 220] width 212 height 367
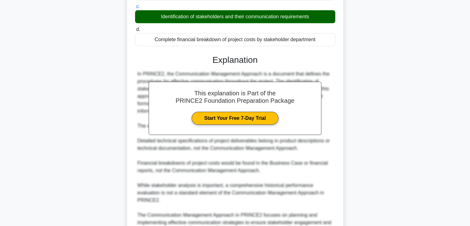
scroll to position [192, 0]
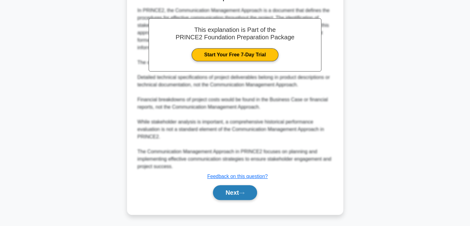
click at [222, 189] on button "Next" at bounding box center [235, 192] width 44 height 15
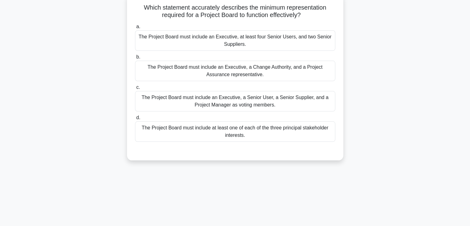
scroll to position [0, 0]
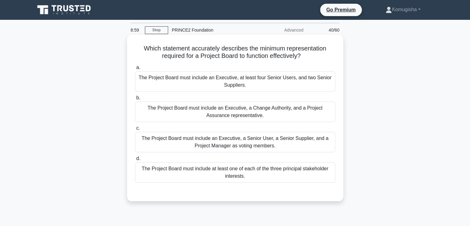
click at [208, 170] on div "The Project Board must include at least one of each of the three principal stak…" at bounding box center [235, 172] width 200 height 20
click at [135, 160] on input "d. The Project Board must include at least one of each of the three principal s…" at bounding box center [135, 158] width 0 height 4
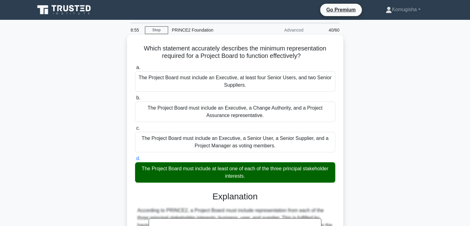
drag, startPoint x: 246, startPoint y: 175, endPoint x: 132, endPoint y: 50, distance: 169.2
click at [132, 50] on div "Which statement accurately describes the minimum representation required for a …" at bounding box center [236, 217] width 212 height 360
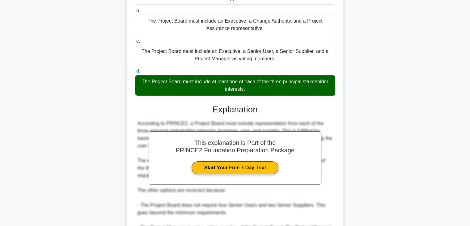
scroll to position [185, 0]
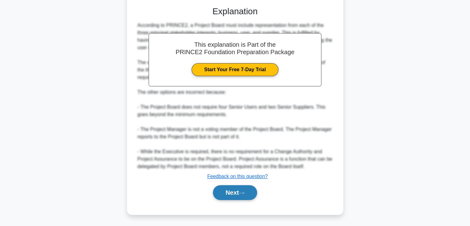
click at [232, 191] on button "Next" at bounding box center [235, 192] width 44 height 15
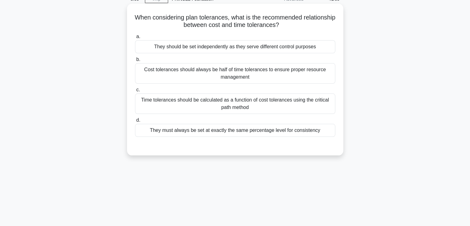
scroll to position [0, 0]
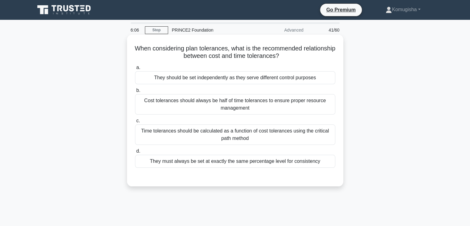
click at [237, 80] on div "They should be set independently as they serve different control purposes" at bounding box center [235, 77] width 200 height 13
click at [135, 70] on input "a. They should be set independently as they serve different control purposes" at bounding box center [135, 68] width 0 height 4
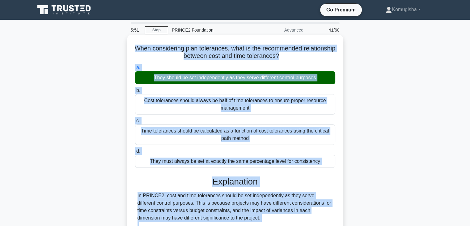
drag, startPoint x: 263, startPoint y: 182, endPoint x: 149, endPoint y: 47, distance: 176.5
click at [149, 47] on div "When considering plan tolerances, what is the recommended relationship between …" at bounding box center [236, 209] width 212 height 345
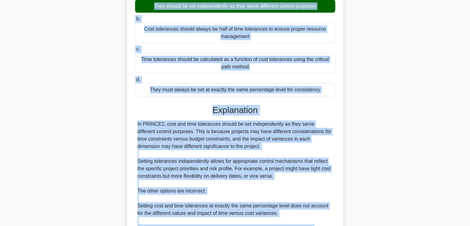
scroll to position [170, 0]
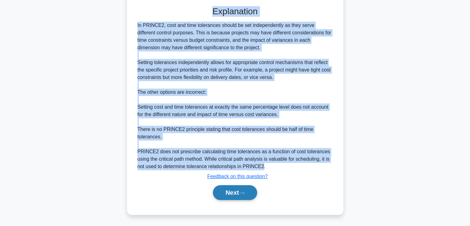
click at [230, 191] on button "Next" at bounding box center [235, 192] width 44 height 15
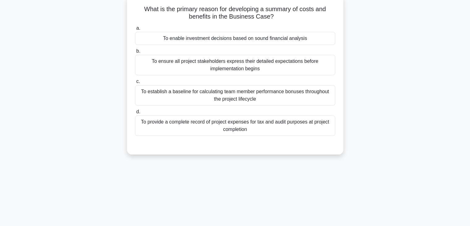
scroll to position [0, 0]
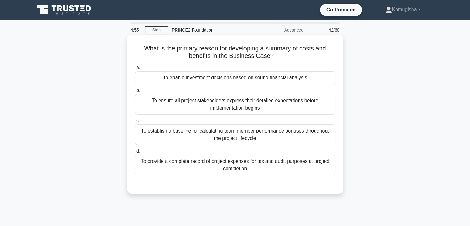
click at [244, 79] on div "To enable investment decisions based on sound financial analysis" at bounding box center [235, 77] width 200 height 13
click at [135, 70] on input "a. To enable investment decisions based on sound financial analysis" at bounding box center [135, 68] width 0 height 4
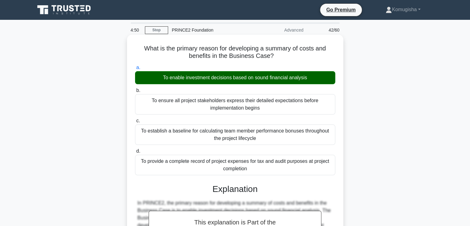
drag, startPoint x: 249, startPoint y: 169, endPoint x: 138, endPoint y: 49, distance: 163.7
click at [138, 49] on div "What is the primary reason for developing a summary of costs and benefits in th…" at bounding box center [236, 213] width 212 height 352
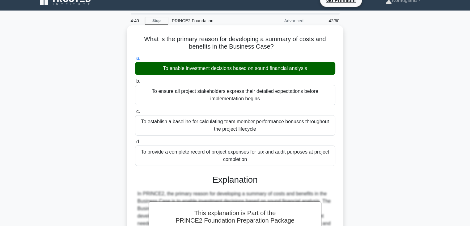
scroll to position [155, 0]
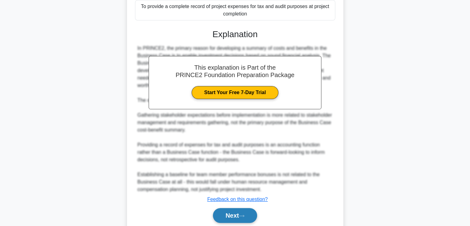
click at [233, 213] on button "Next" at bounding box center [235, 215] width 44 height 15
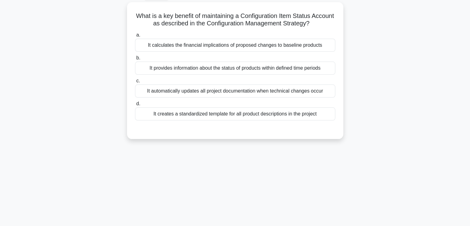
scroll to position [0, 0]
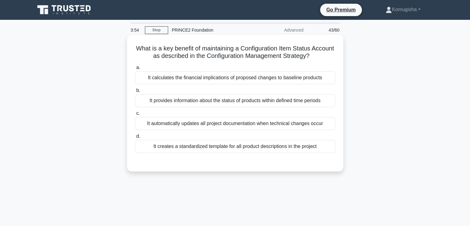
click at [198, 126] on div "It automatically updates all project documentation when technical changes occur" at bounding box center [235, 123] width 200 height 13
click at [135, 115] on input "c. It automatically updates all project documentation when technical changes oc…" at bounding box center [135, 113] width 0 height 4
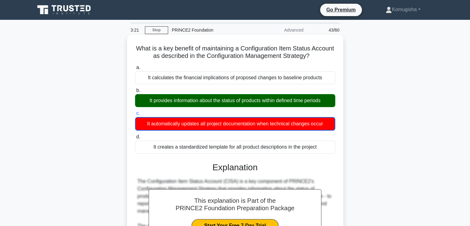
drag, startPoint x: 319, startPoint y: 147, endPoint x: 139, endPoint y: 48, distance: 205.4
click at [139, 48] on div "What is a key benefit of maintaining a Configuration Item Status Account as des…" at bounding box center [236, 198] width 212 height 323
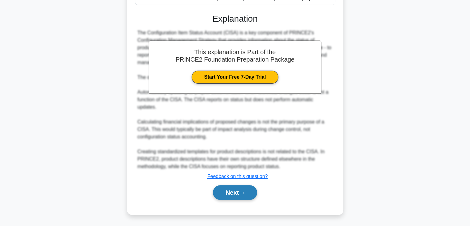
click at [227, 192] on button "Next" at bounding box center [235, 192] width 44 height 15
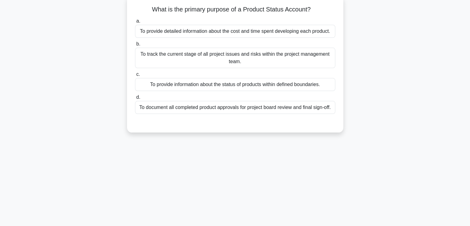
scroll to position [0, 0]
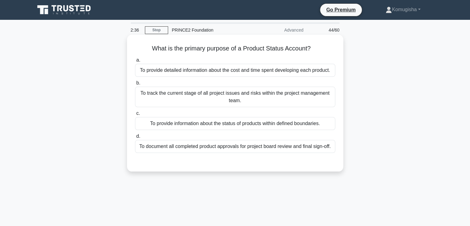
click at [241, 125] on div "To provide information about the status of products within defined boundaries." at bounding box center [235, 123] width 200 height 13
click at [135, 115] on input "c. To provide information about the status of products within defined boundarie…" at bounding box center [135, 113] width 0 height 4
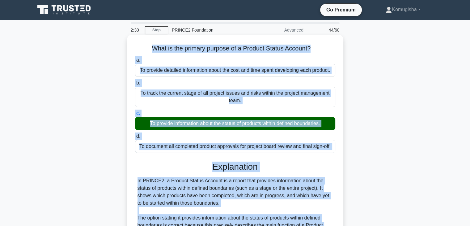
drag, startPoint x: 216, startPoint y: 165, endPoint x: 146, endPoint y: 46, distance: 138.2
click at [146, 46] on div "What is the primary purpose of a Product Status Account? .spinner_0XTQ{transfor…" at bounding box center [236, 202] width 212 height 330
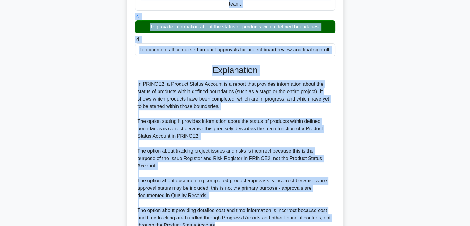
scroll to position [148, 0]
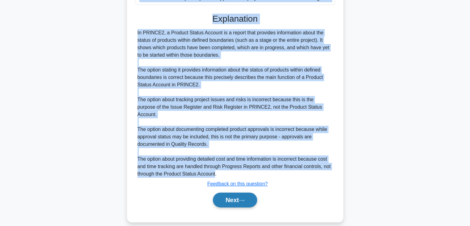
click at [230, 195] on button "Next" at bounding box center [235, 199] width 44 height 15
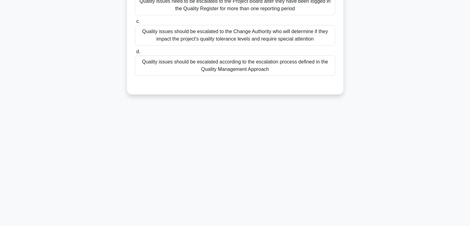
scroll to position [0, 0]
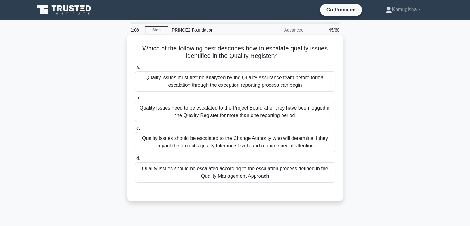
click at [221, 174] on div "Quality issues should be escalated according to the escalation process defined …" at bounding box center [235, 172] width 200 height 20
click at [135, 160] on input "d. Quality issues should be escalated according to the escalation process defin…" at bounding box center [135, 158] width 0 height 4
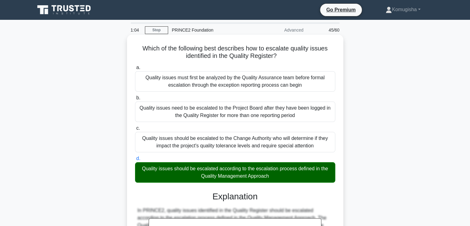
drag, startPoint x: 276, startPoint y: 178, endPoint x: 135, endPoint y: 51, distance: 190.3
click at [135, 51] on div "Which of the following best describes how to escalate quality issues identified…" at bounding box center [236, 213] width 212 height 352
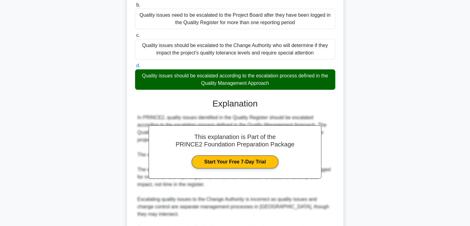
scroll to position [170, 0]
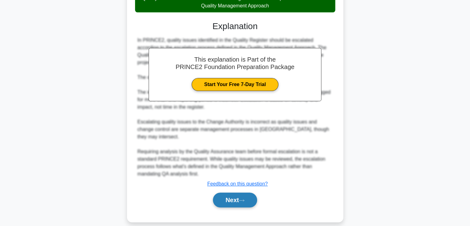
click at [225, 192] on button "Next" at bounding box center [235, 199] width 44 height 15
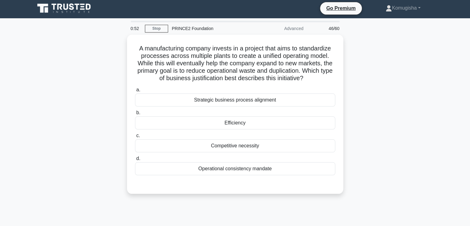
scroll to position [0, 0]
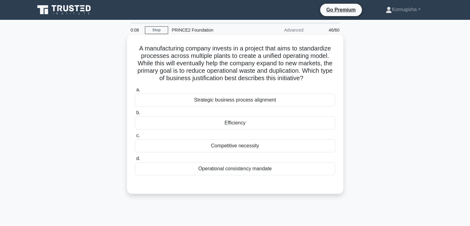
click at [218, 101] on div "Strategic business process alignment" at bounding box center [235, 99] width 200 height 13
click at [135, 92] on input "a. Strategic business process alignment" at bounding box center [135, 90] width 0 height 4
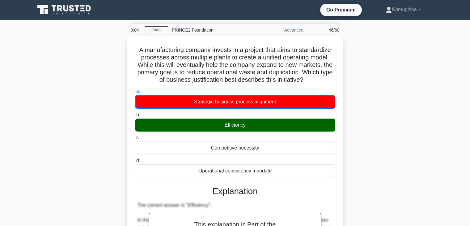
drag, startPoint x: 273, startPoint y: 168, endPoint x: 124, endPoint y: 51, distance: 189.6
click at [124, 51] on div "A manufacturing company invests in a project that aims to standardize processes…" at bounding box center [235, 215] width 408 height 358
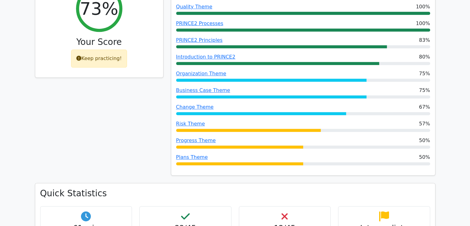
scroll to position [216, 0]
